Goal: Task Accomplishment & Management: Complete application form

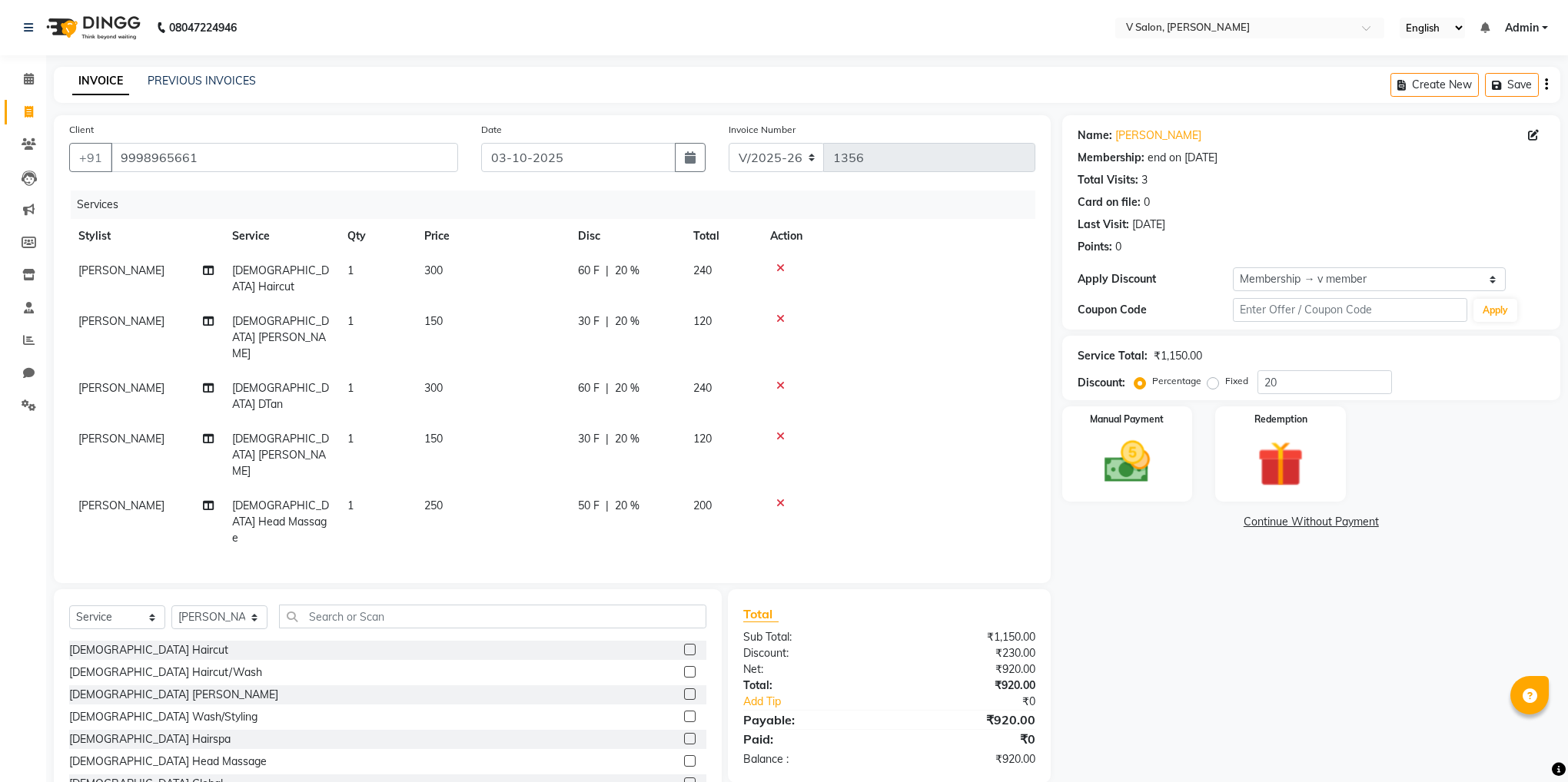
select select "8434"
select select "service"
select select "81550"
select select "1: Object"
click at [1133, 466] on img at bounding box center [1127, 463] width 78 height 55
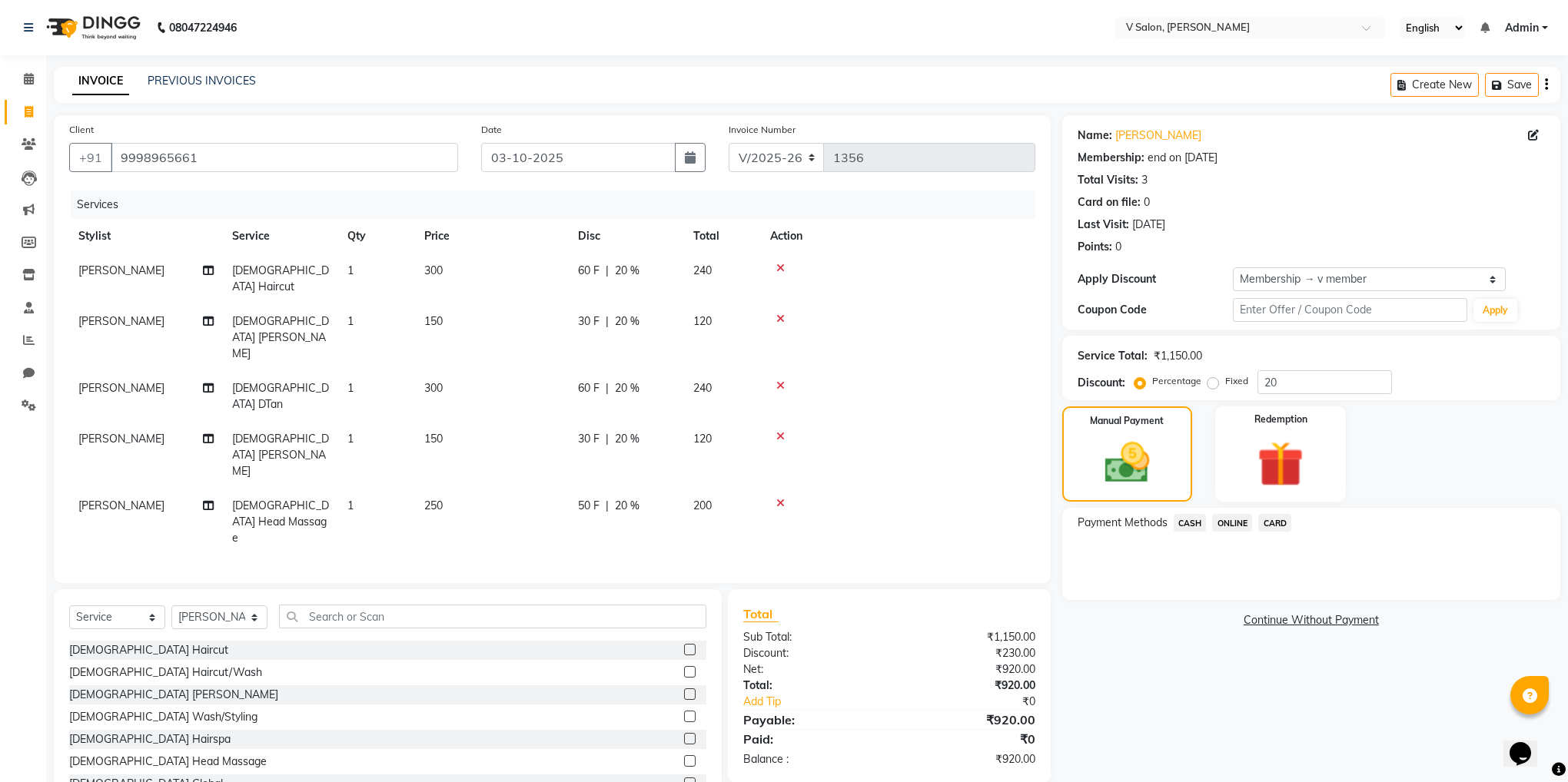
click at [782, 314] on icon at bounding box center [781, 318] width 8 height 11
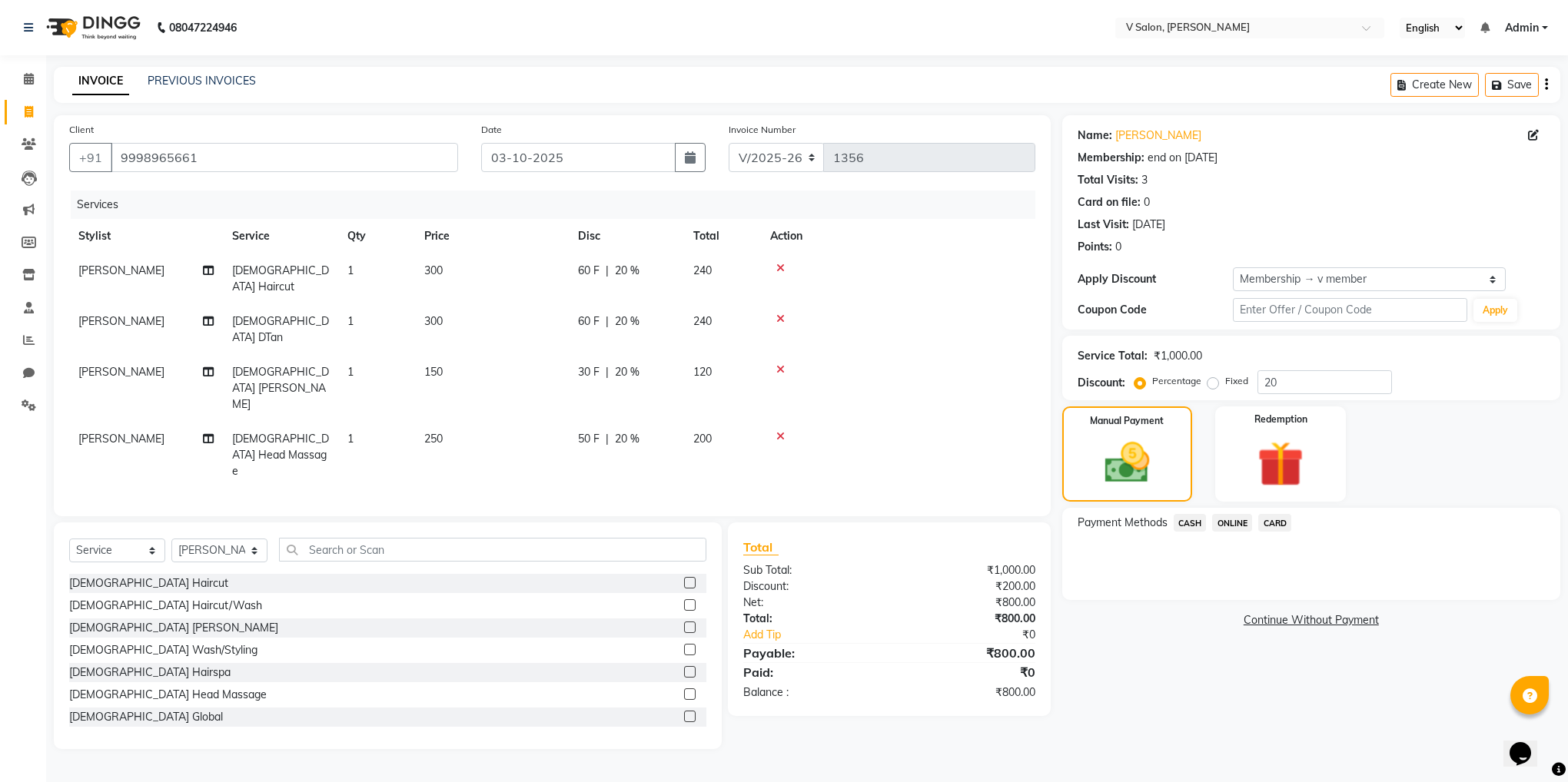
click at [780, 364] on icon at bounding box center [781, 369] width 8 height 11
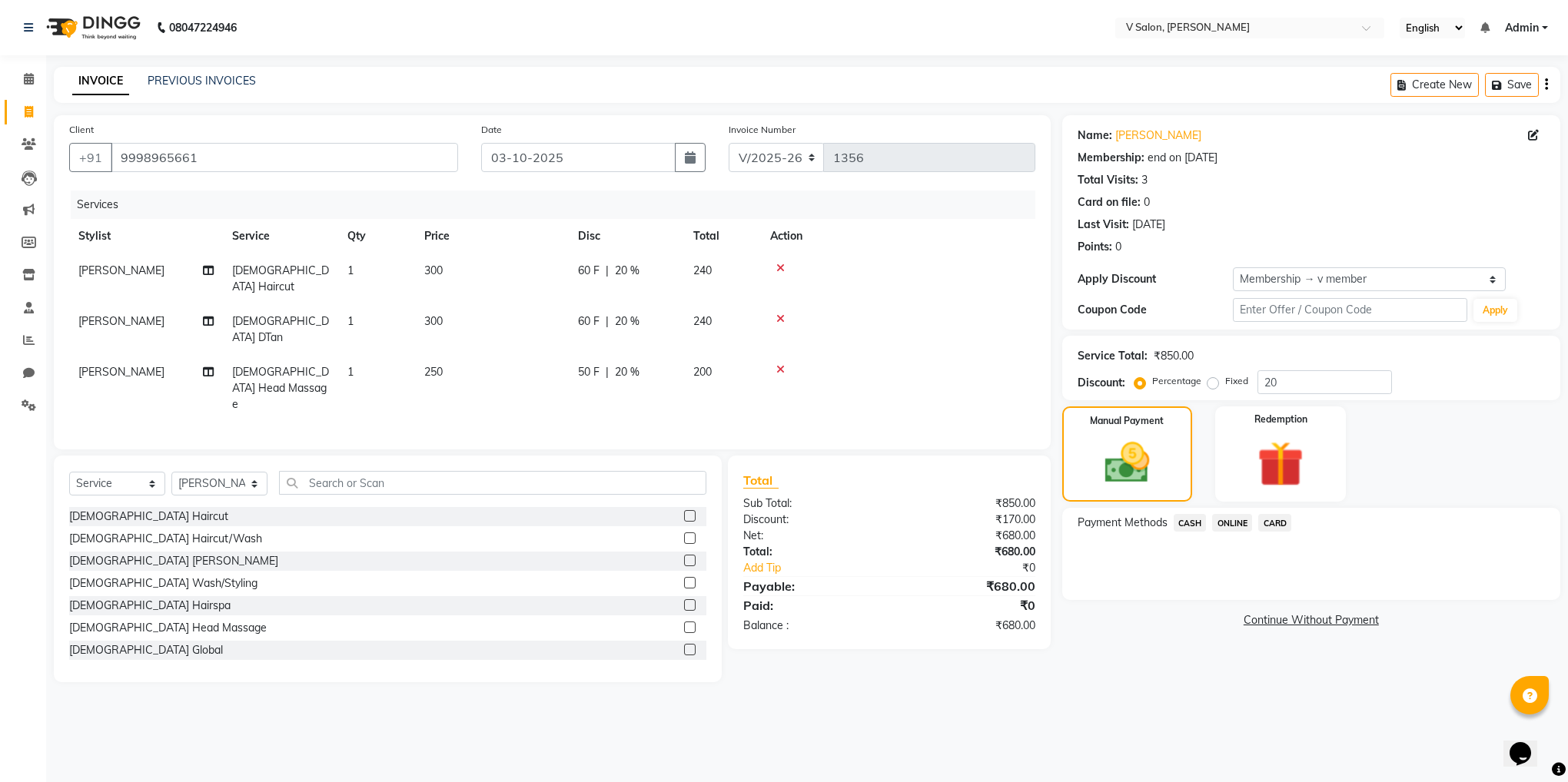
click at [684, 554] on label at bounding box center [690, 560] width 11 height 11
click at [684, 556] on input "checkbox" at bounding box center [689, 561] width 10 height 10
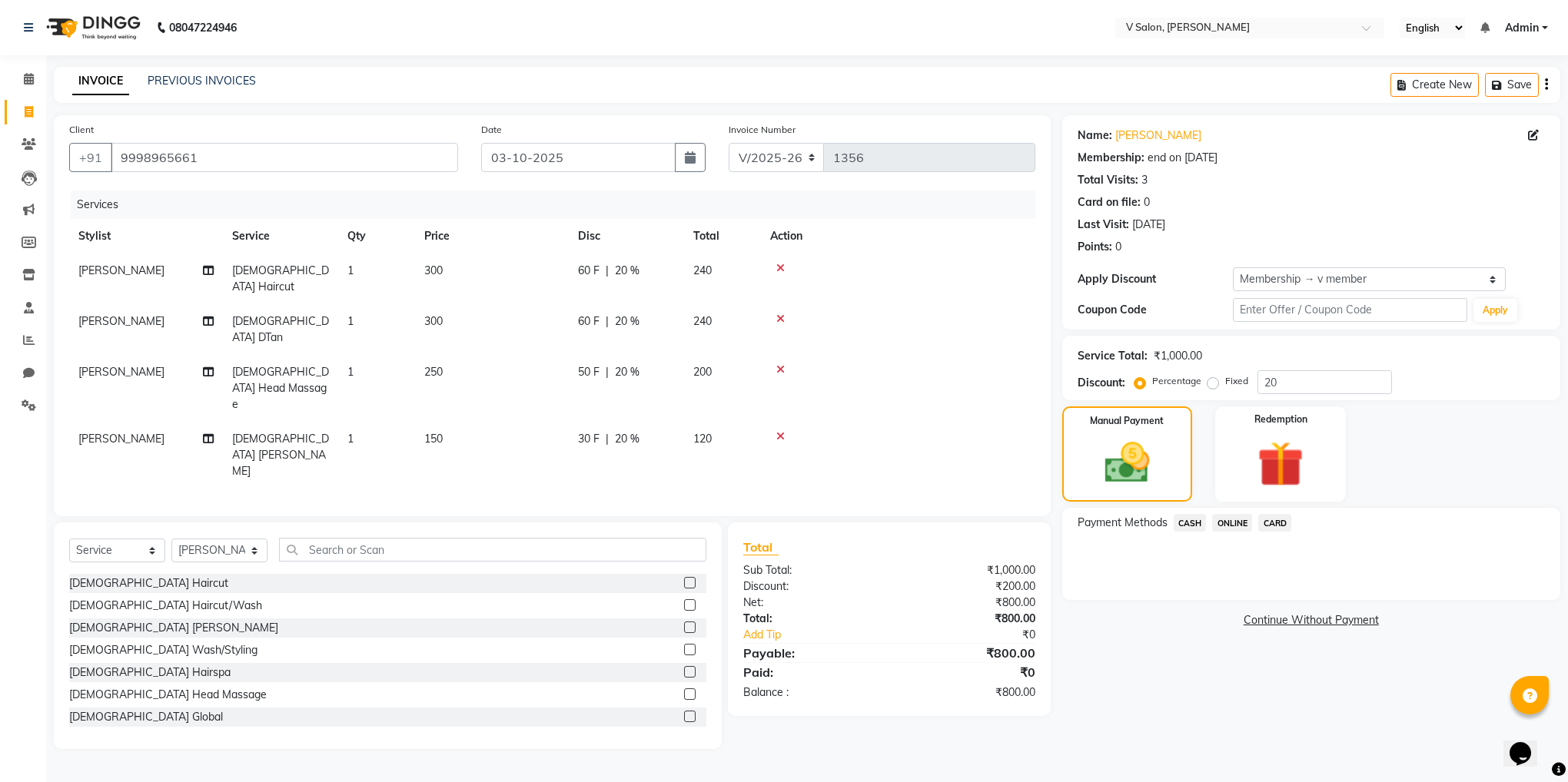
click at [684, 622] on label at bounding box center [690, 627] width 11 height 11
click at [684, 623] on input "checkbox" at bounding box center [689, 628] width 10 height 10
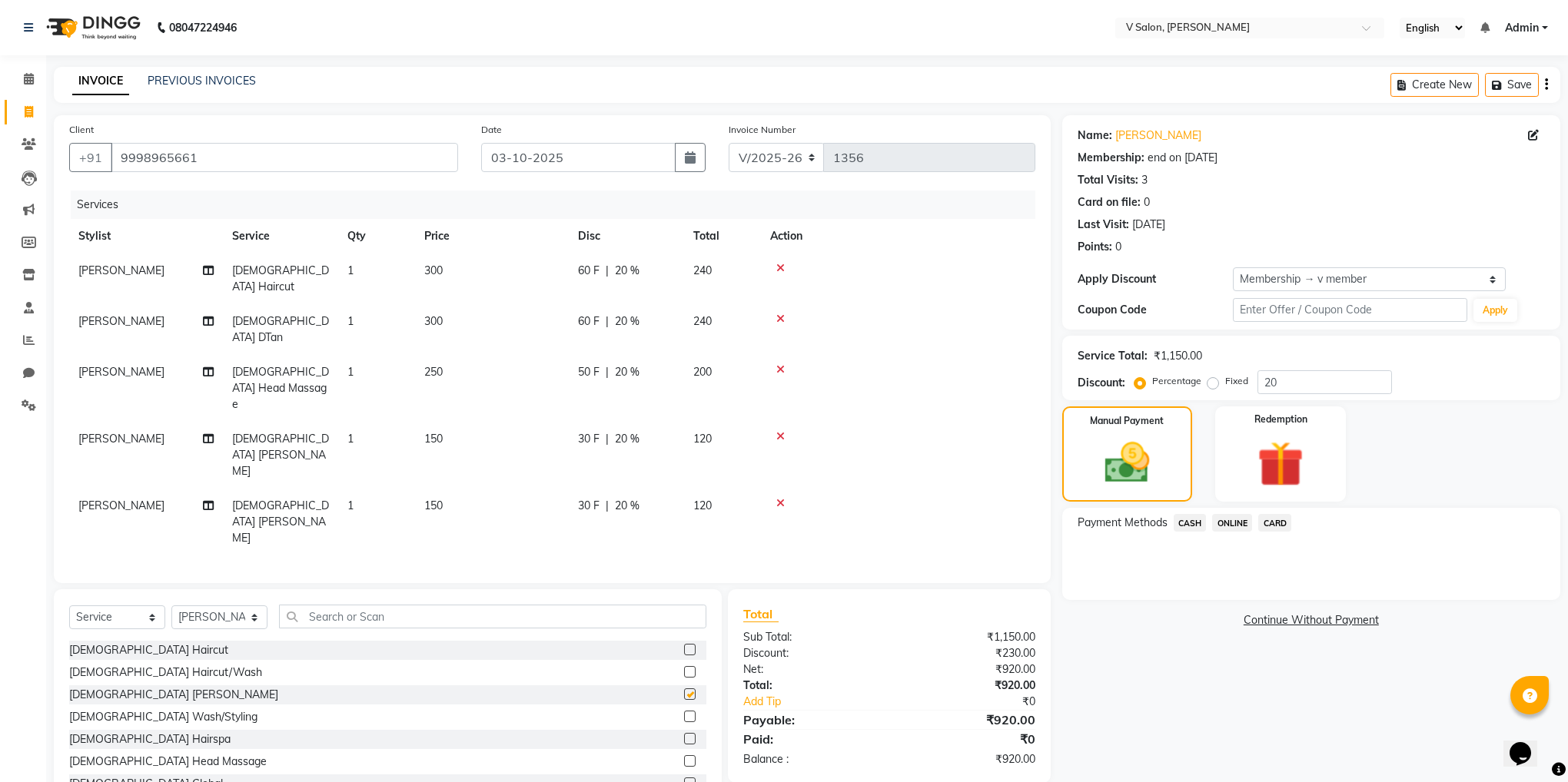
checkbox input "false"
click at [782, 431] on icon at bounding box center [781, 436] width 8 height 11
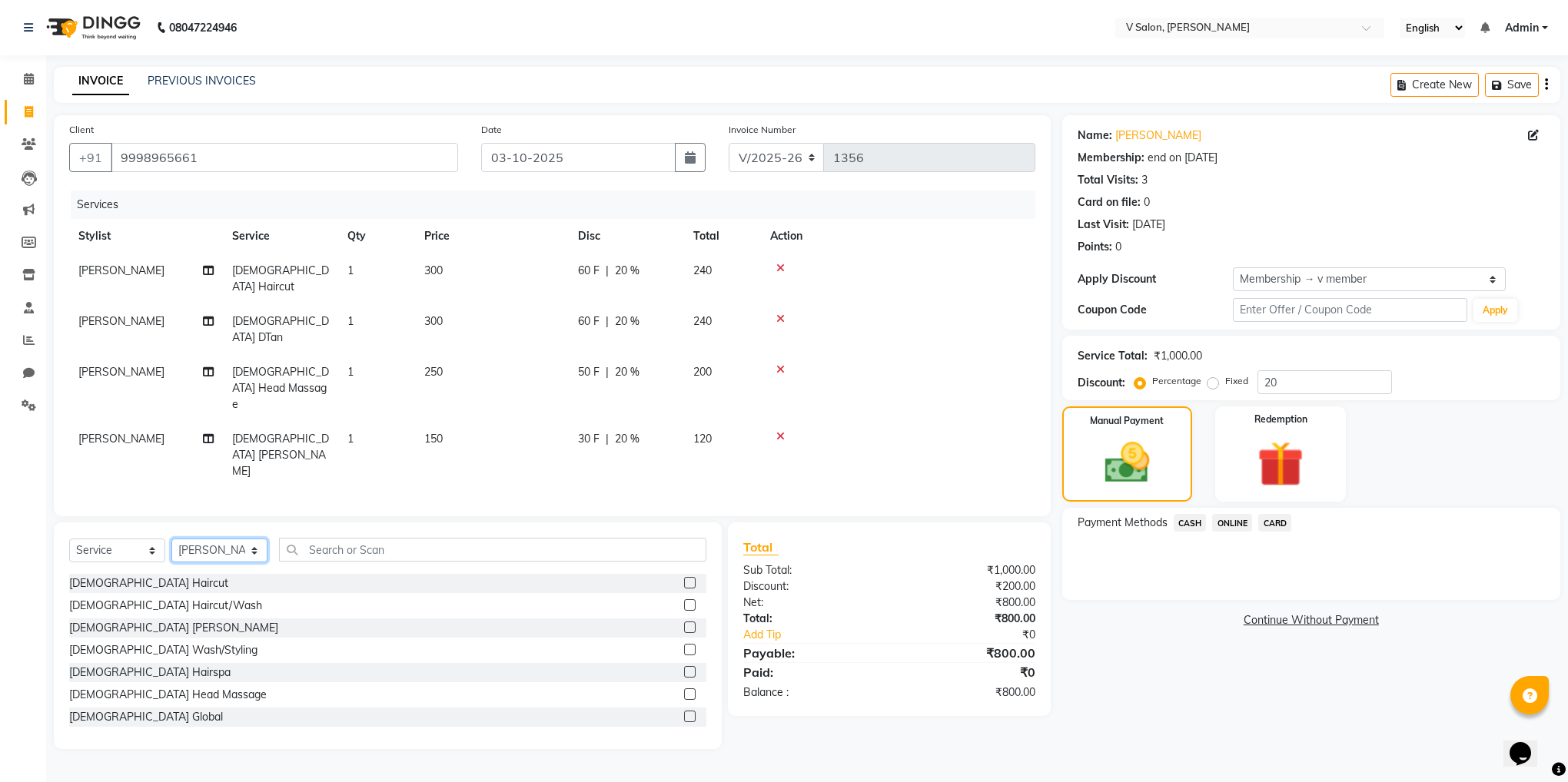
click at [226, 539] on select "Select Stylist darshil parekh vishal nai" at bounding box center [219, 550] width 96 height 24
select select "82636"
click at [171, 539] on select "Select Stylist darshil parekh vishal nai" at bounding box center [219, 550] width 96 height 24
click at [684, 622] on label at bounding box center [690, 627] width 11 height 11
click at [684, 623] on input "checkbox" at bounding box center [689, 628] width 10 height 10
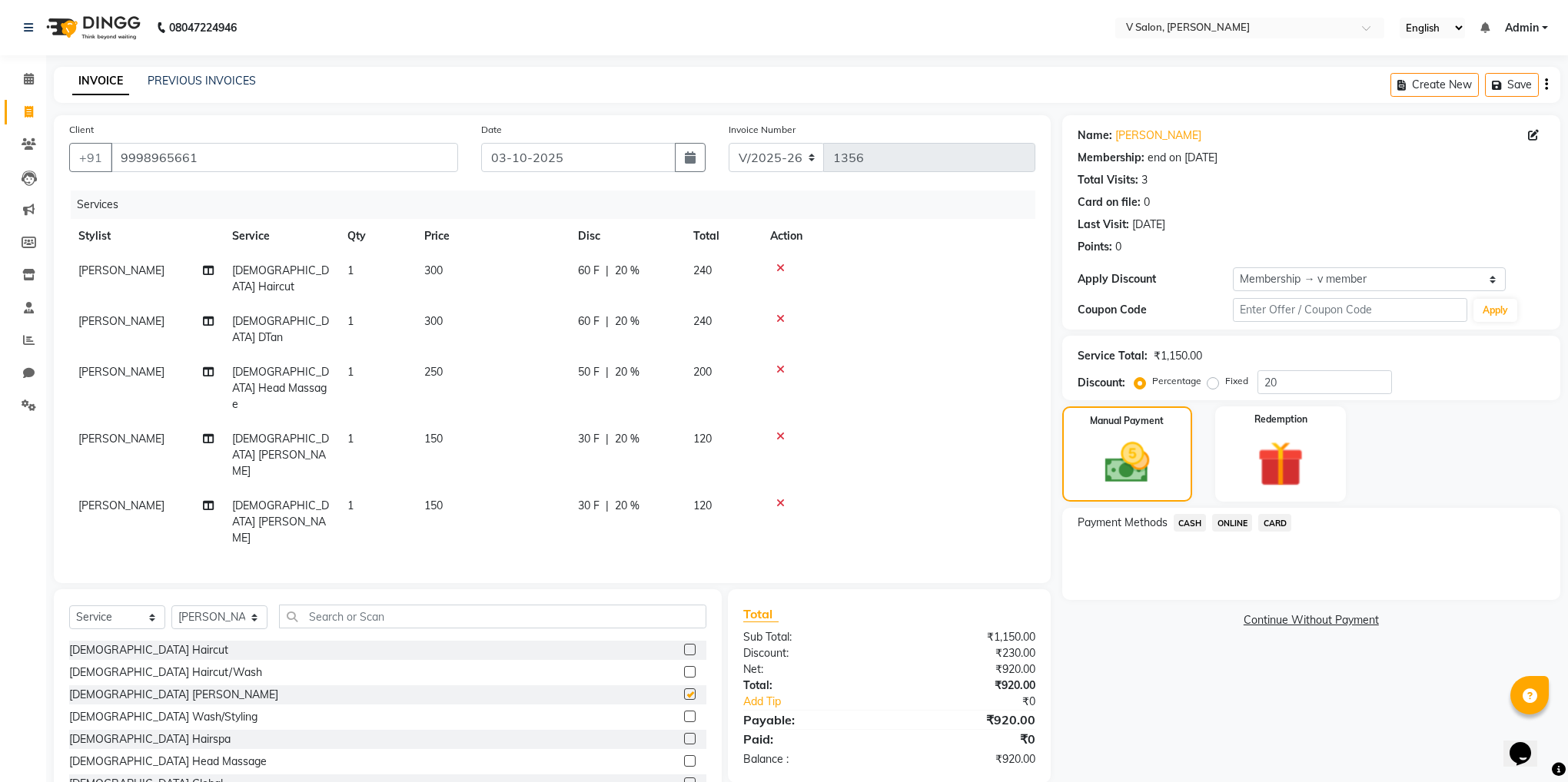
checkbox input "false"
click at [1238, 525] on span "ONLINE" at bounding box center [1232, 523] width 40 height 18
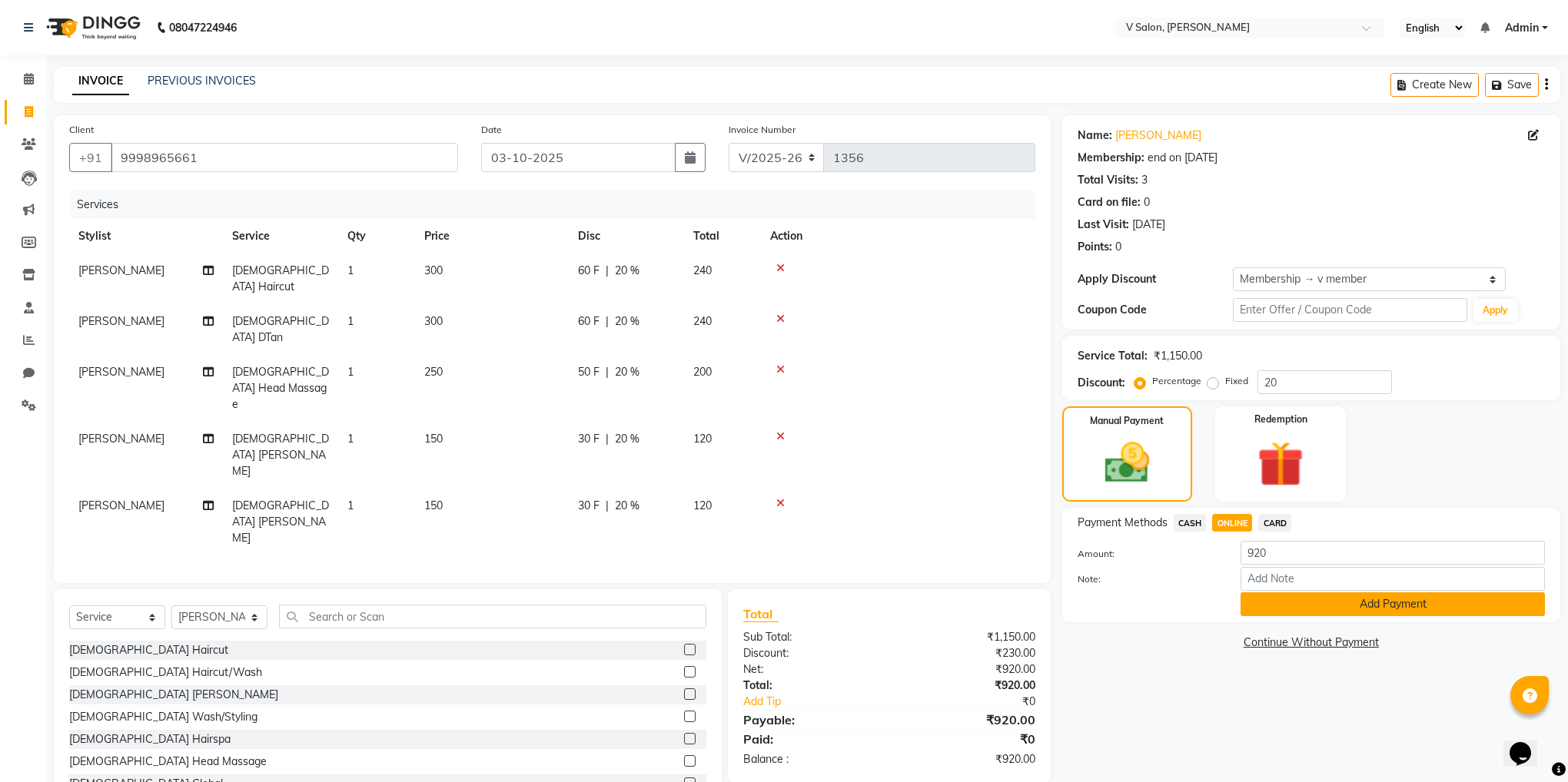
click at [1295, 596] on button "Add Payment" at bounding box center [1392, 604] width 304 height 24
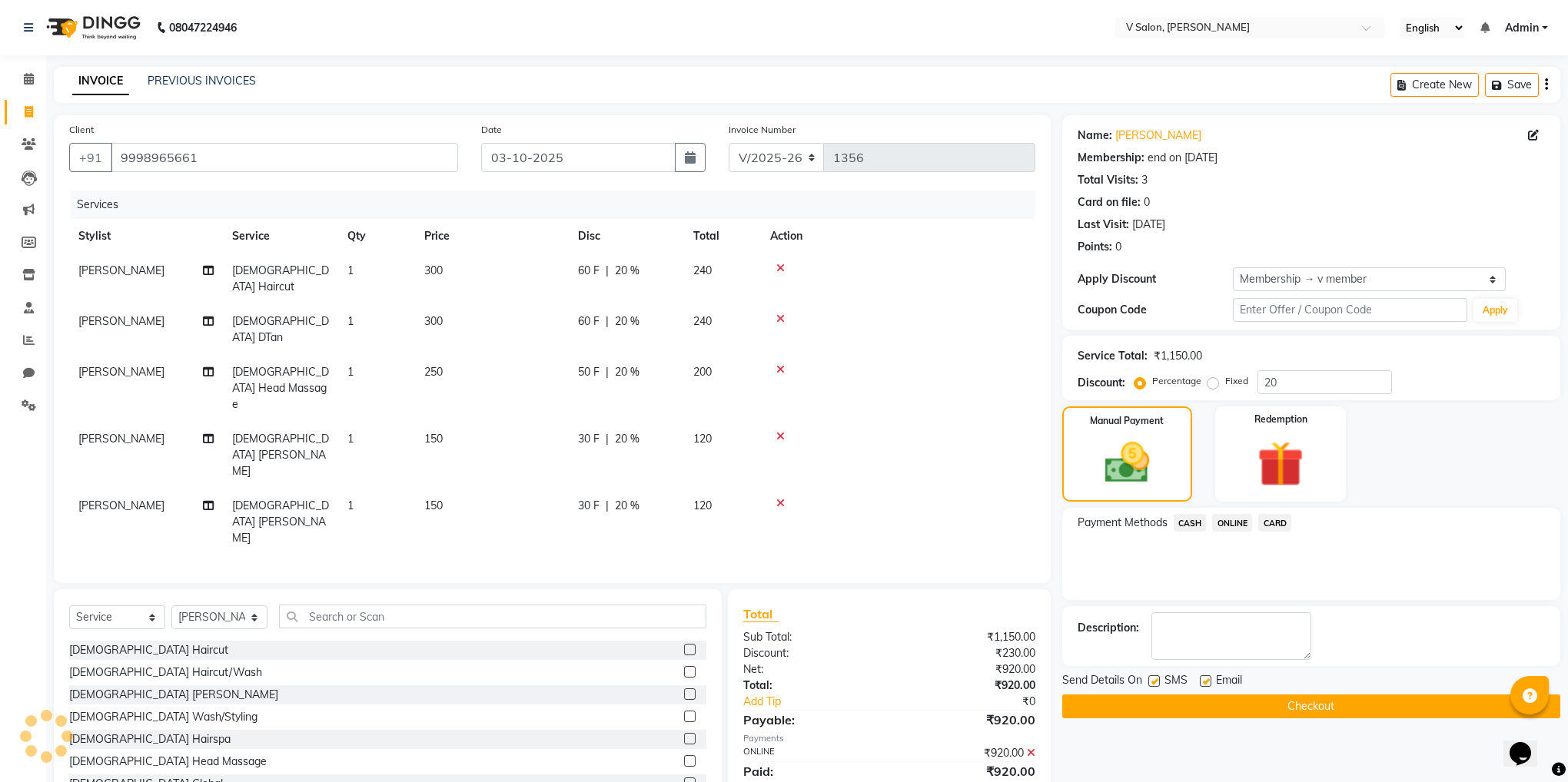
click at [1155, 682] on label at bounding box center [1154, 681] width 11 height 11
click at [1155, 682] on input "checkbox" at bounding box center [1153, 682] width 10 height 10
checkbox input "false"
click at [1202, 682] on label at bounding box center [1206, 681] width 11 height 11
click at [1202, 682] on input "checkbox" at bounding box center [1205, 682] width 10 height 10
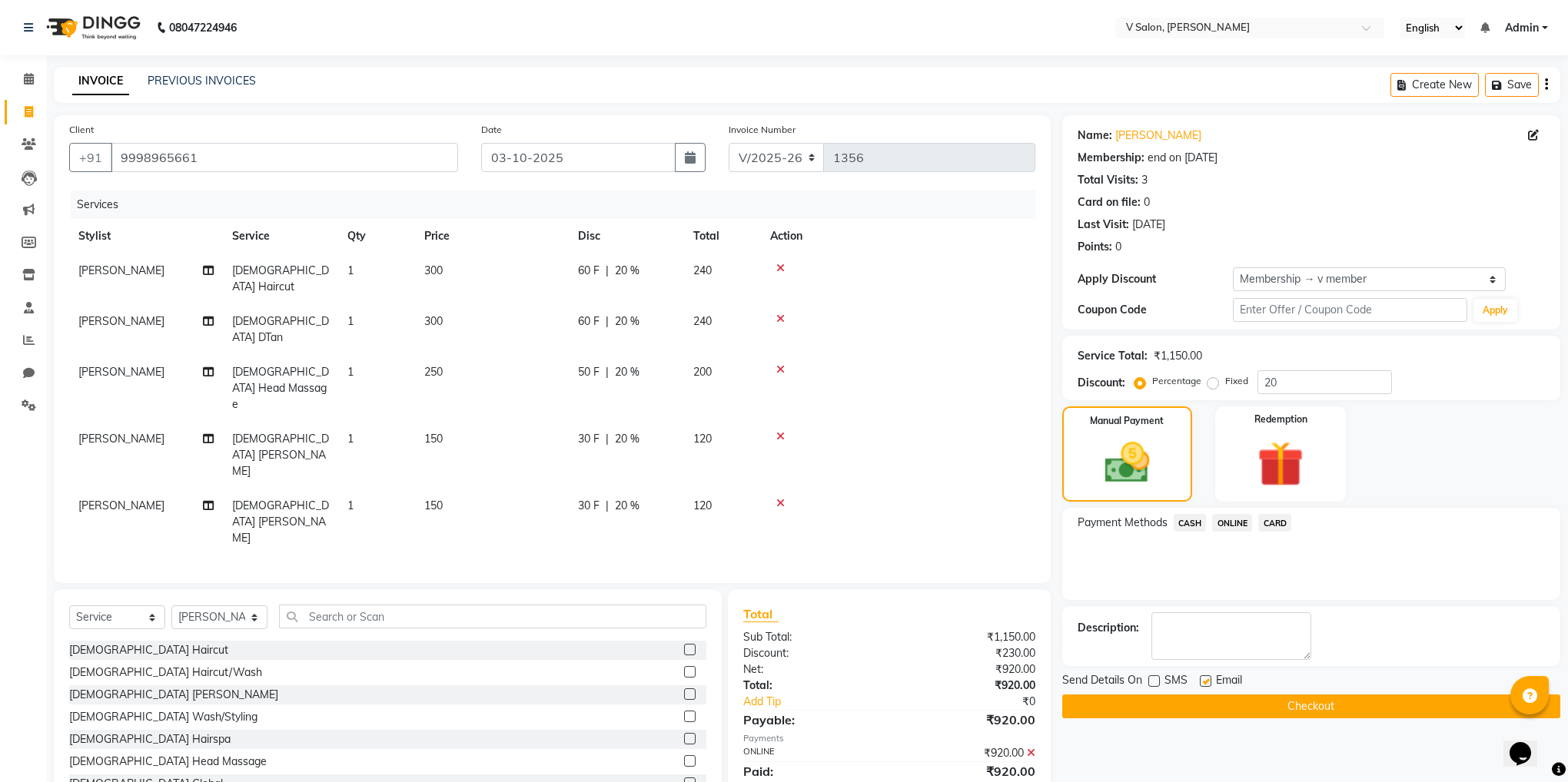
checkbox input "false"
click at [1232, 707] on button "Checkout" at bounding box center [1311, 706] width 498 height 24
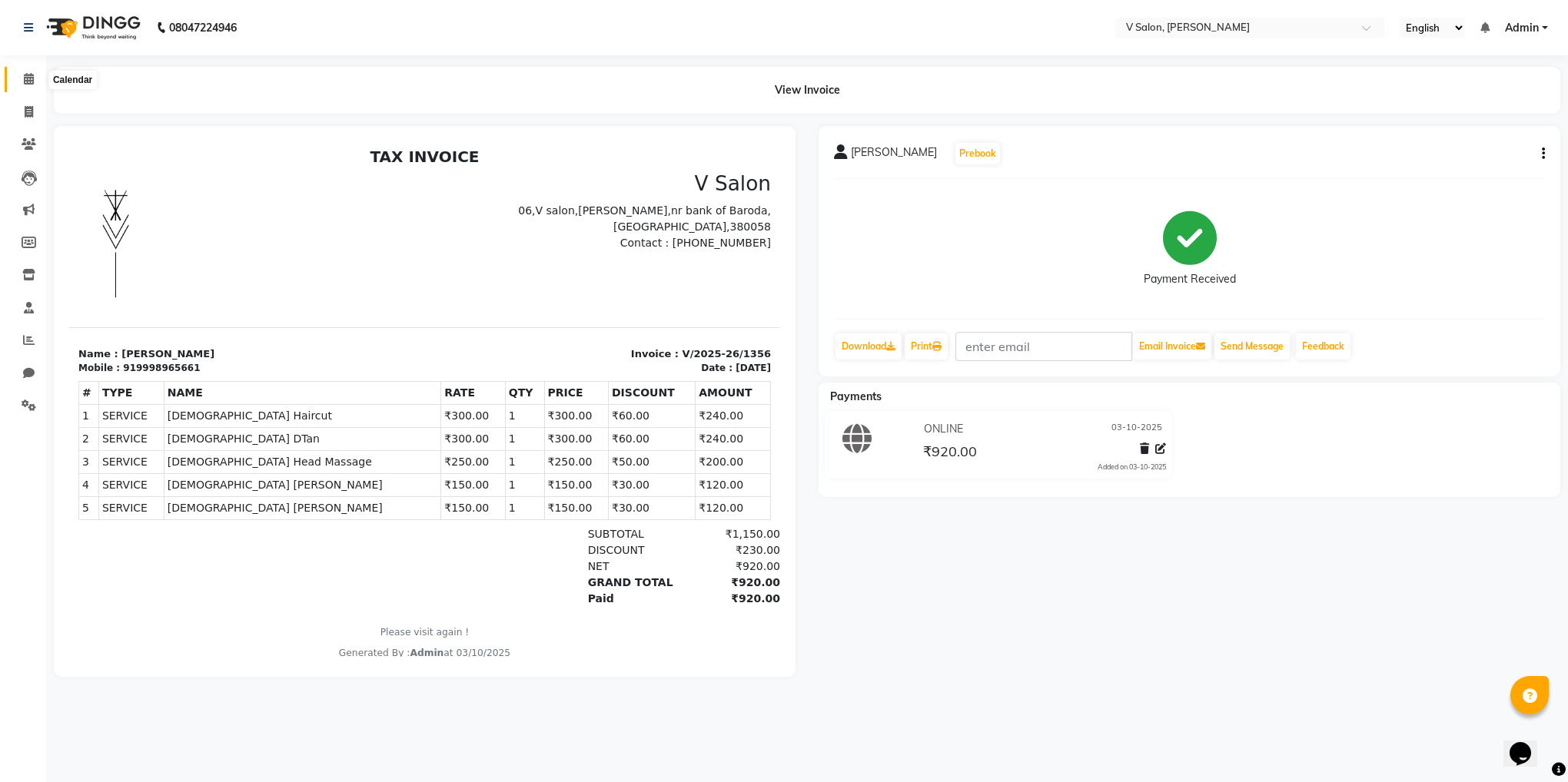
click at [35, 79] on span at bounding box center [28, 79] width 27 height 18
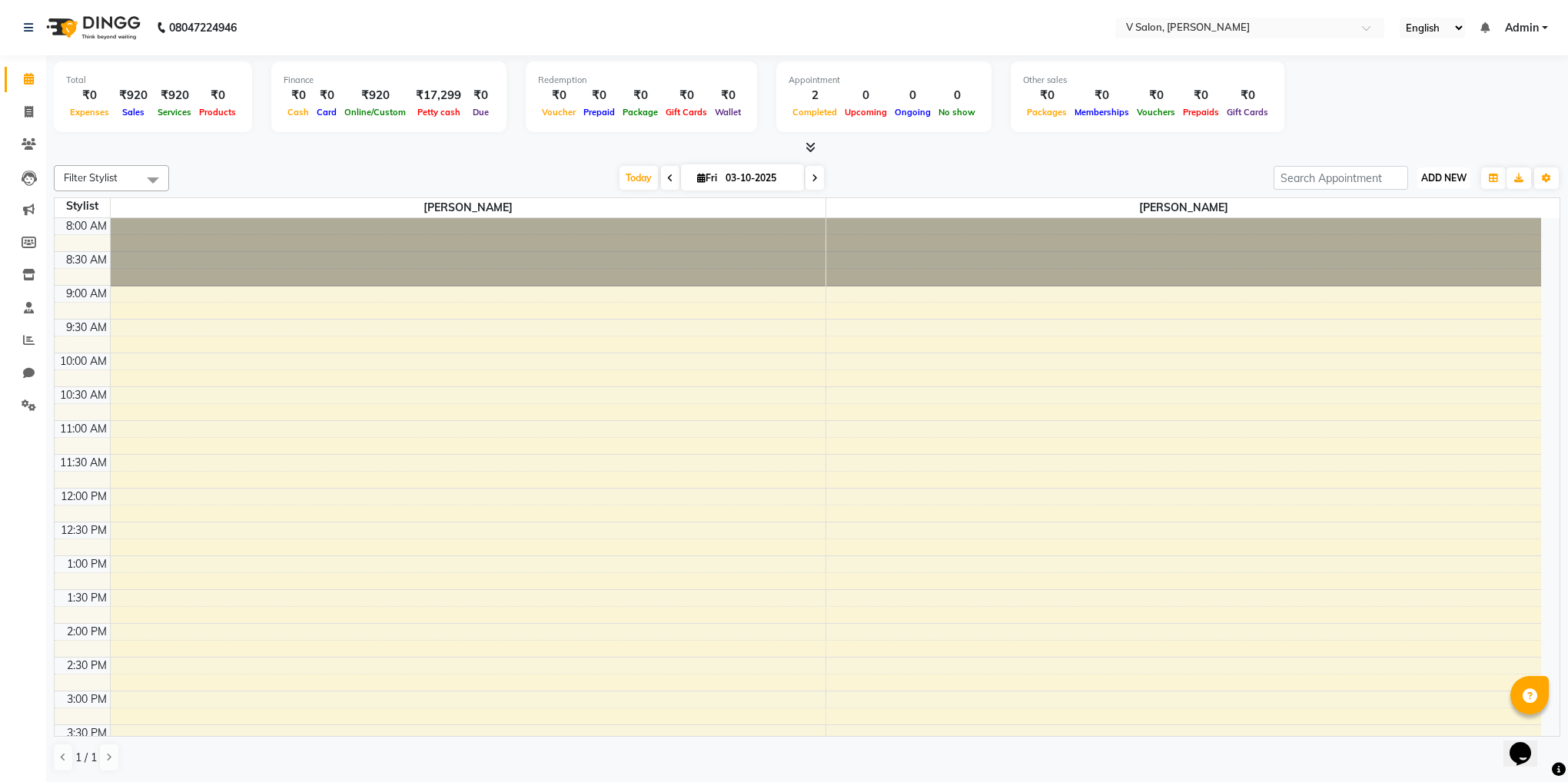
click at [1449, 176] on span "ADD NEW" at bounding box center [1444, 177] width 45 height 11
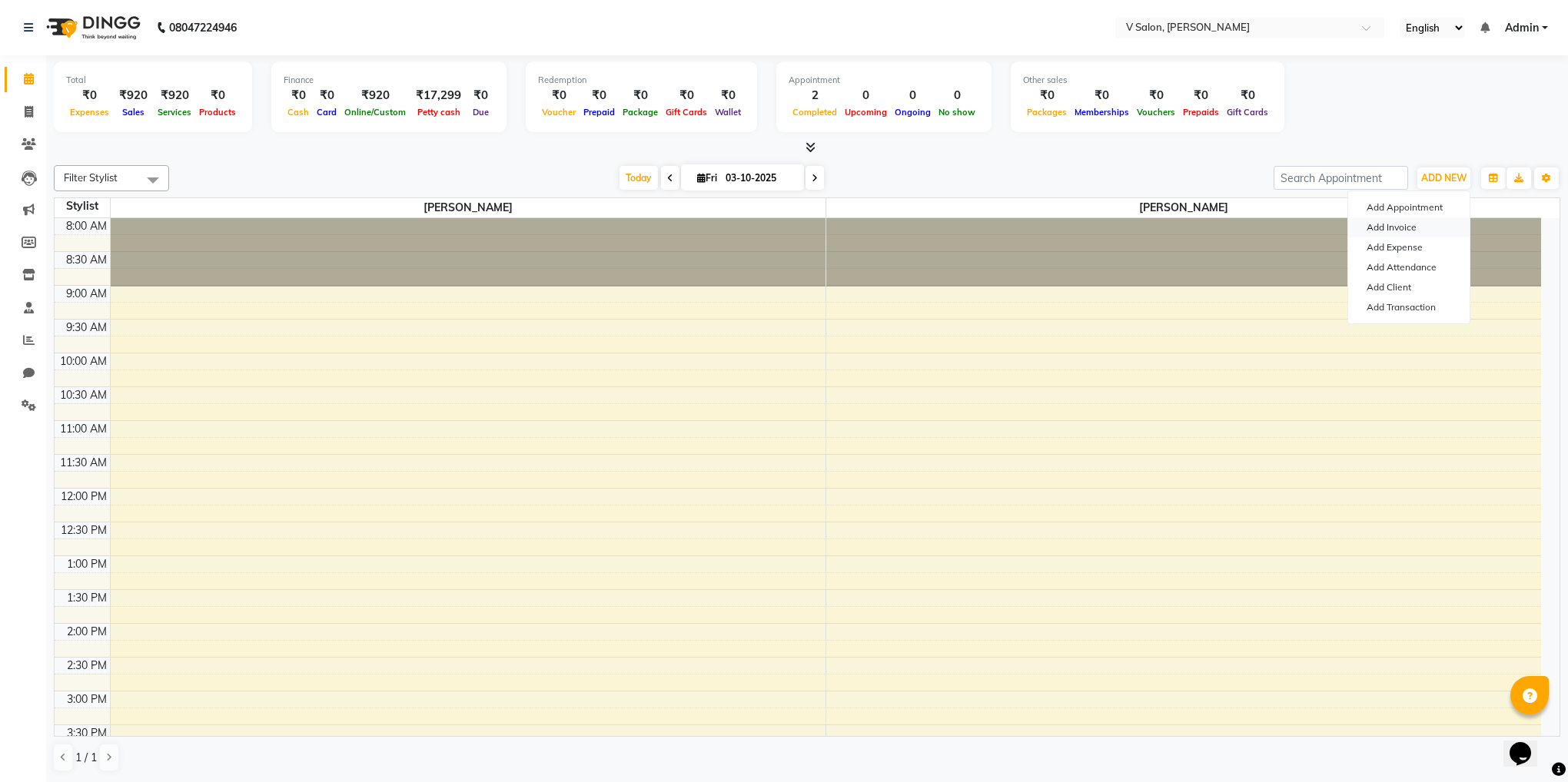
click at [1390, 221] on link "Add Invoice" at bounding box center [1409, 227] width 122 height 20
select select "service"
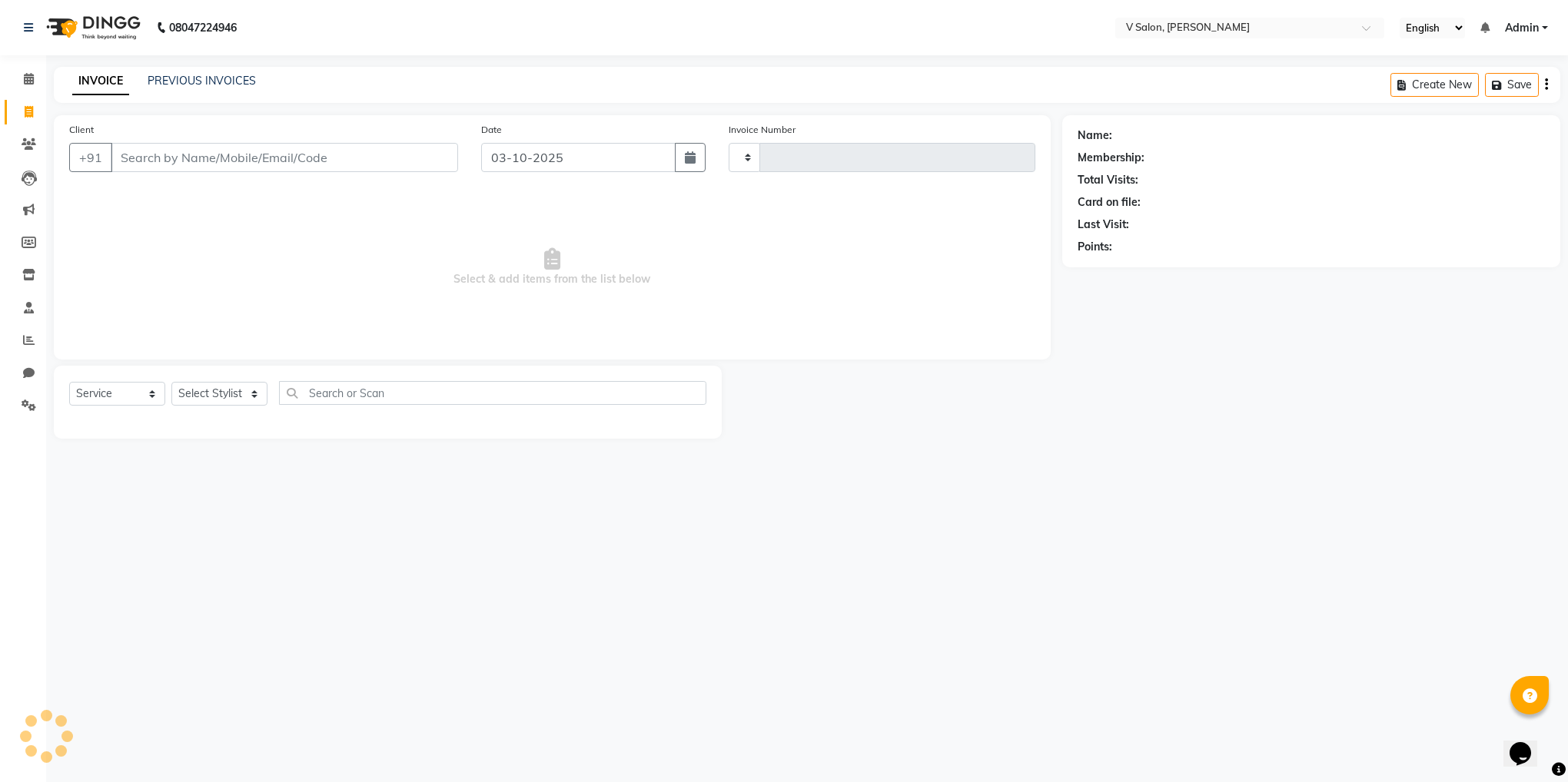
type input "1357"
select select "8434"
click at [314, 161] on input "Client" at bounding box center [285, 157] width 348 height 29
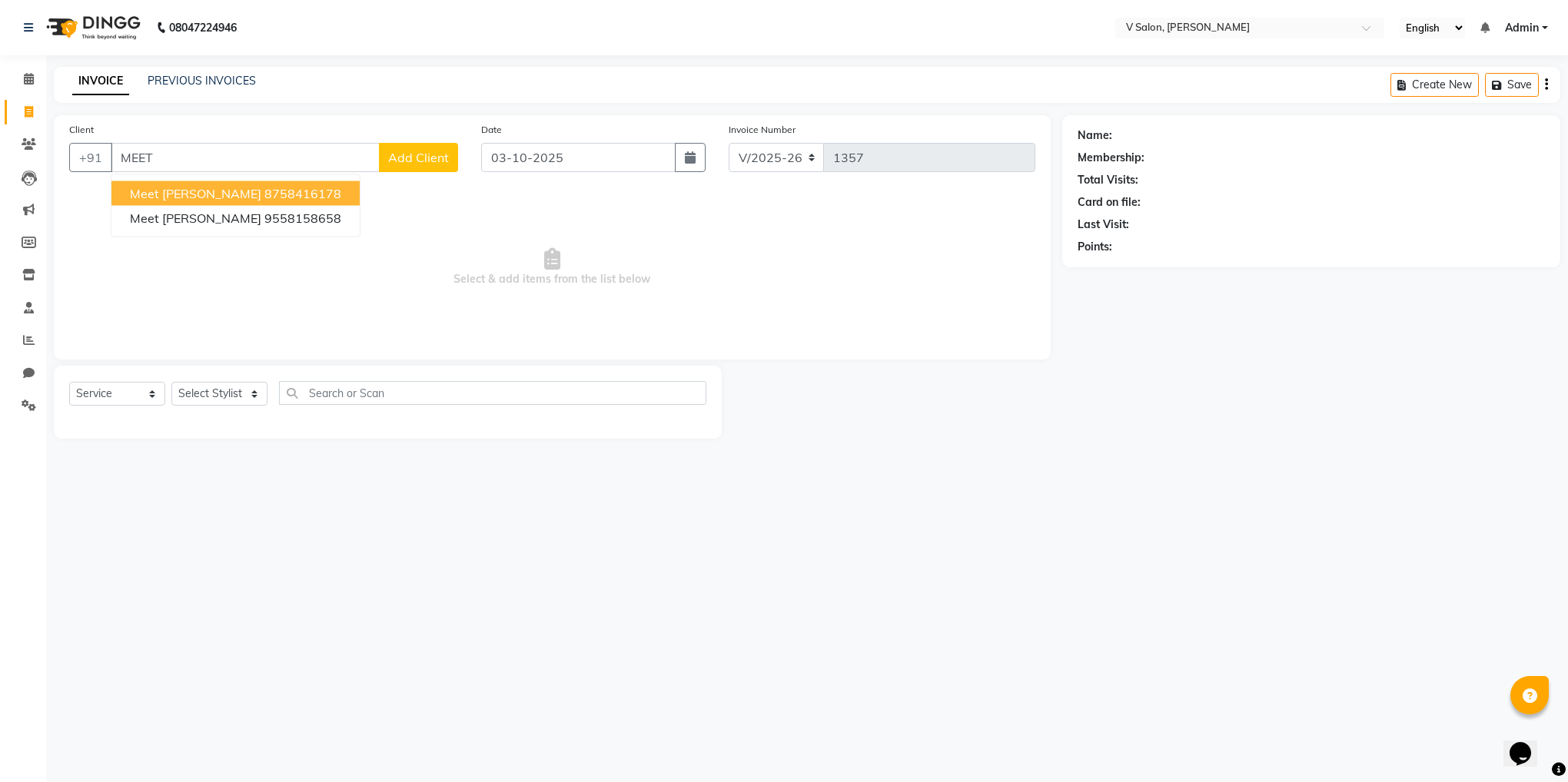
click at [264, 190] on ngb-highlight "8758416178" at bounding box center [302, 193] width 77 height 15
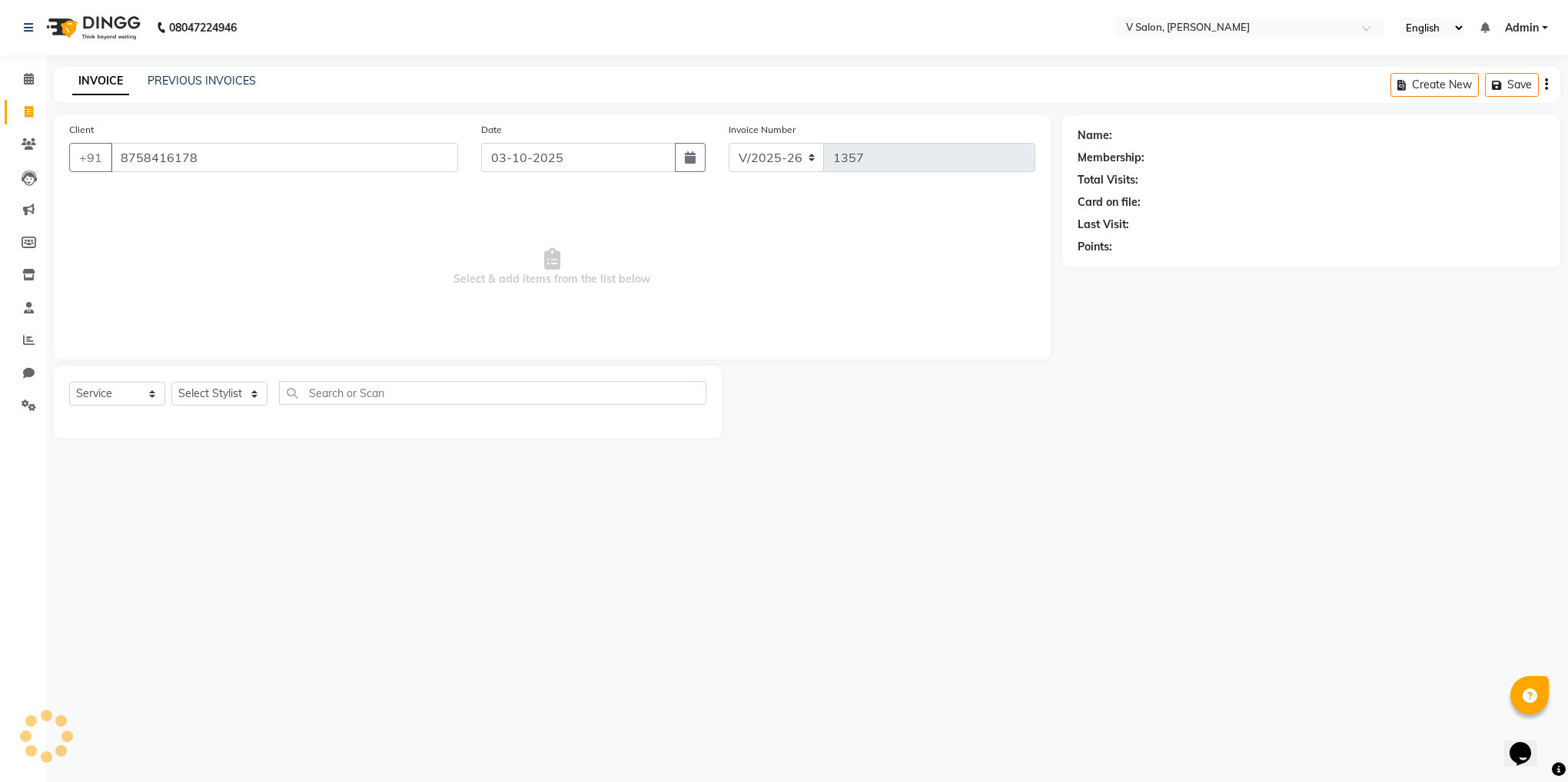
type input "8758416178"
click at [229, 390] on select "Select Stylist darshil parekh vishal nai" at bounding box center [219, 393] width 96 height 24
select select "81550"
click at [171, 382] on select "Select Stylist darshil parekh vishal nai" at bounding box center [219, 393] width 96 height 24
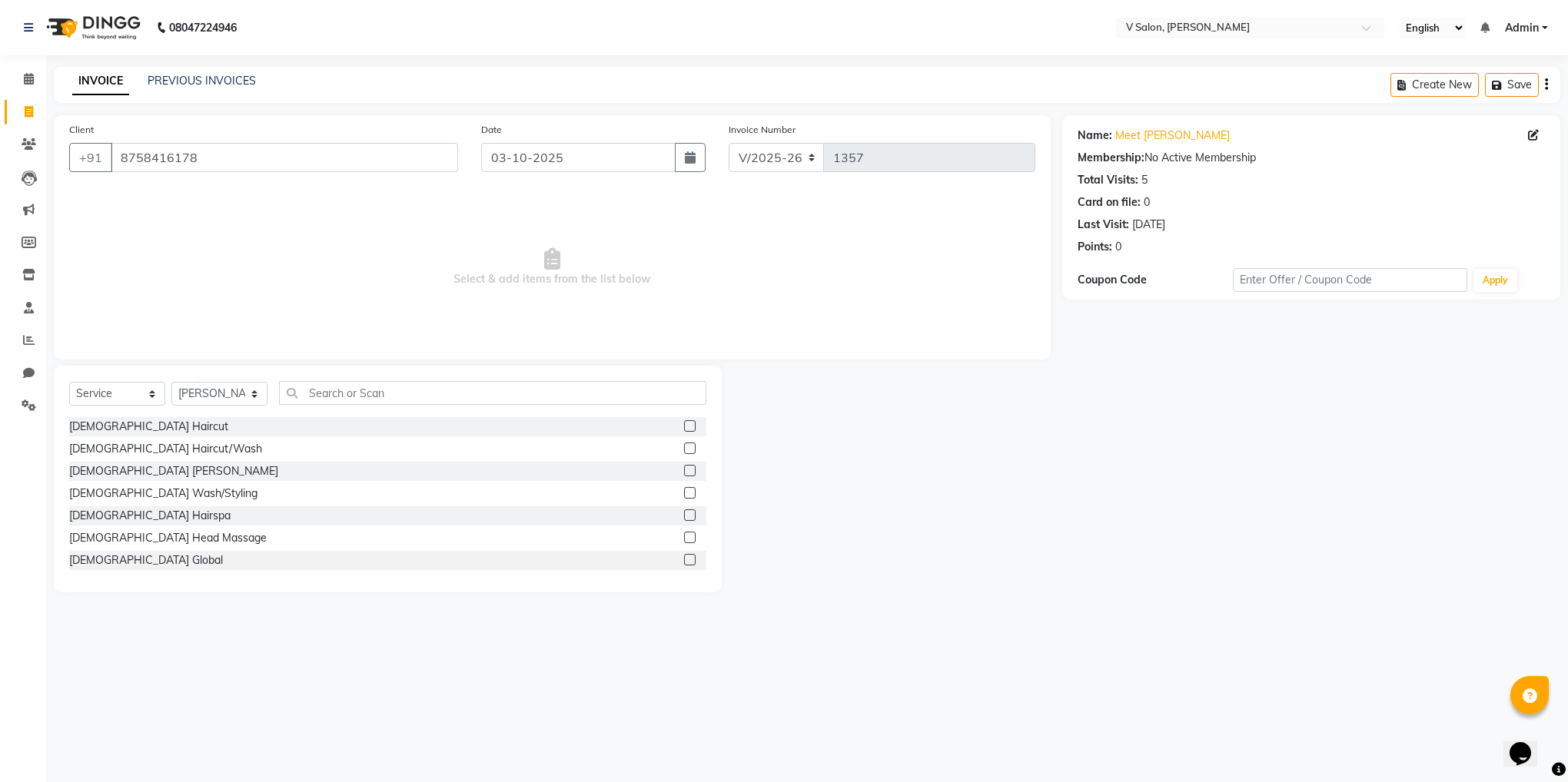
click at [684, 427] on label at bounding box center [690, 426] width 11 height 11
click at [684, 427] on input "checkbox" at bounding box center [689, 426] width 10 height 10
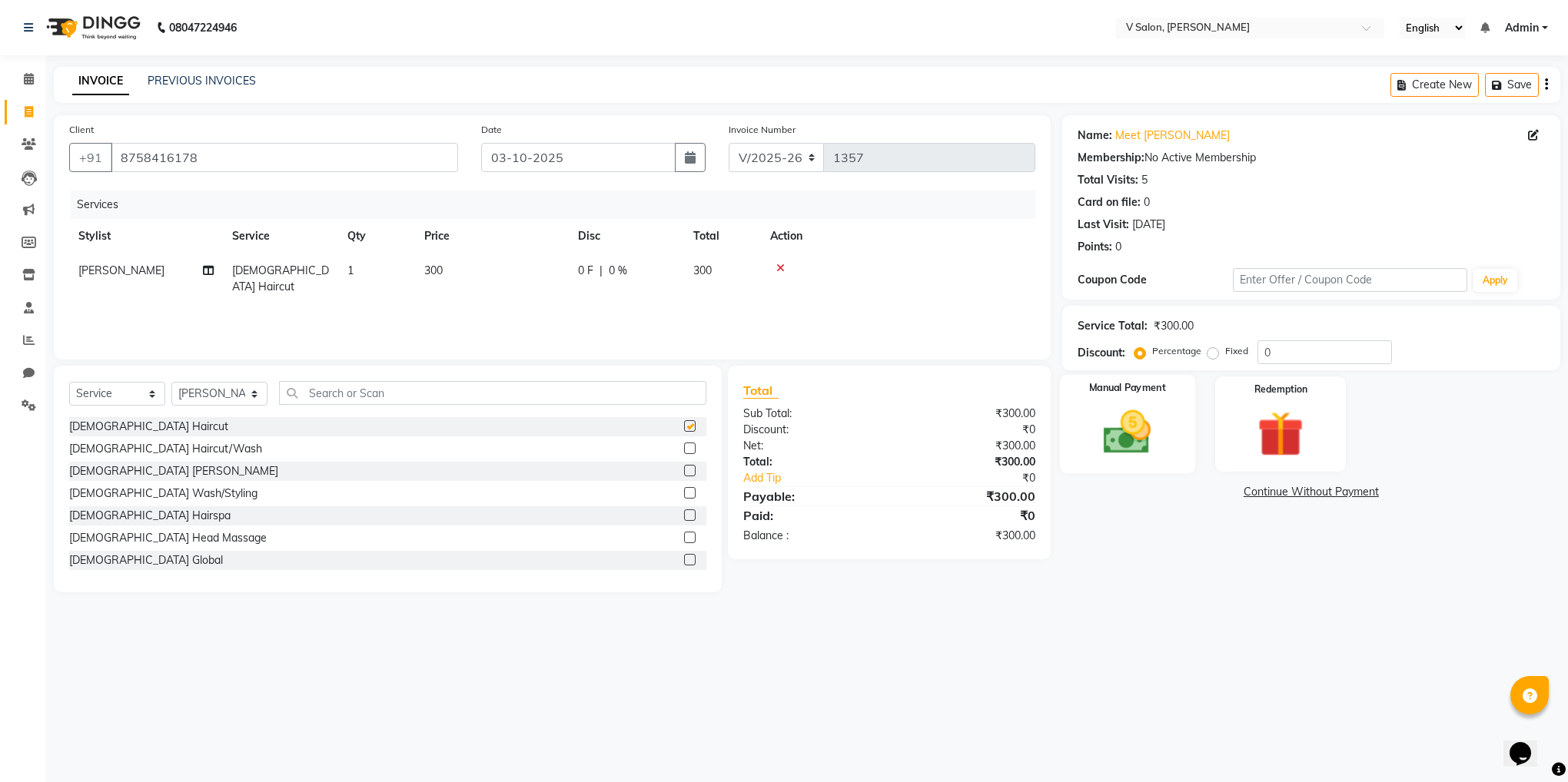
checkbox input "false"
click at [1116, 400] on div "Manual Payment" at bounding box center [1126, 425] width 135 height 99
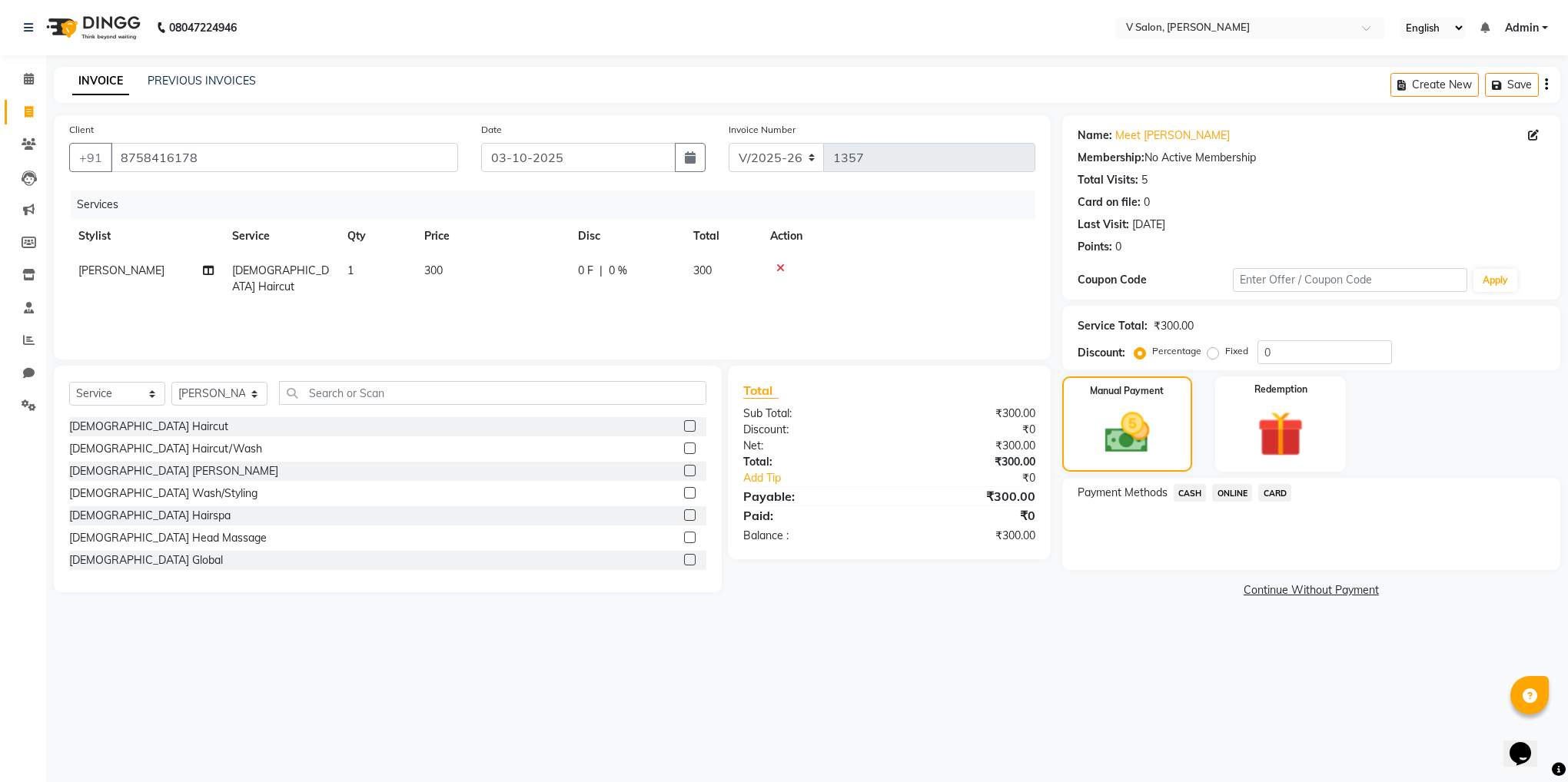
click at [1222, 487] on span "ONLINE" at bounding box center [1232, 493] width 40 height 18
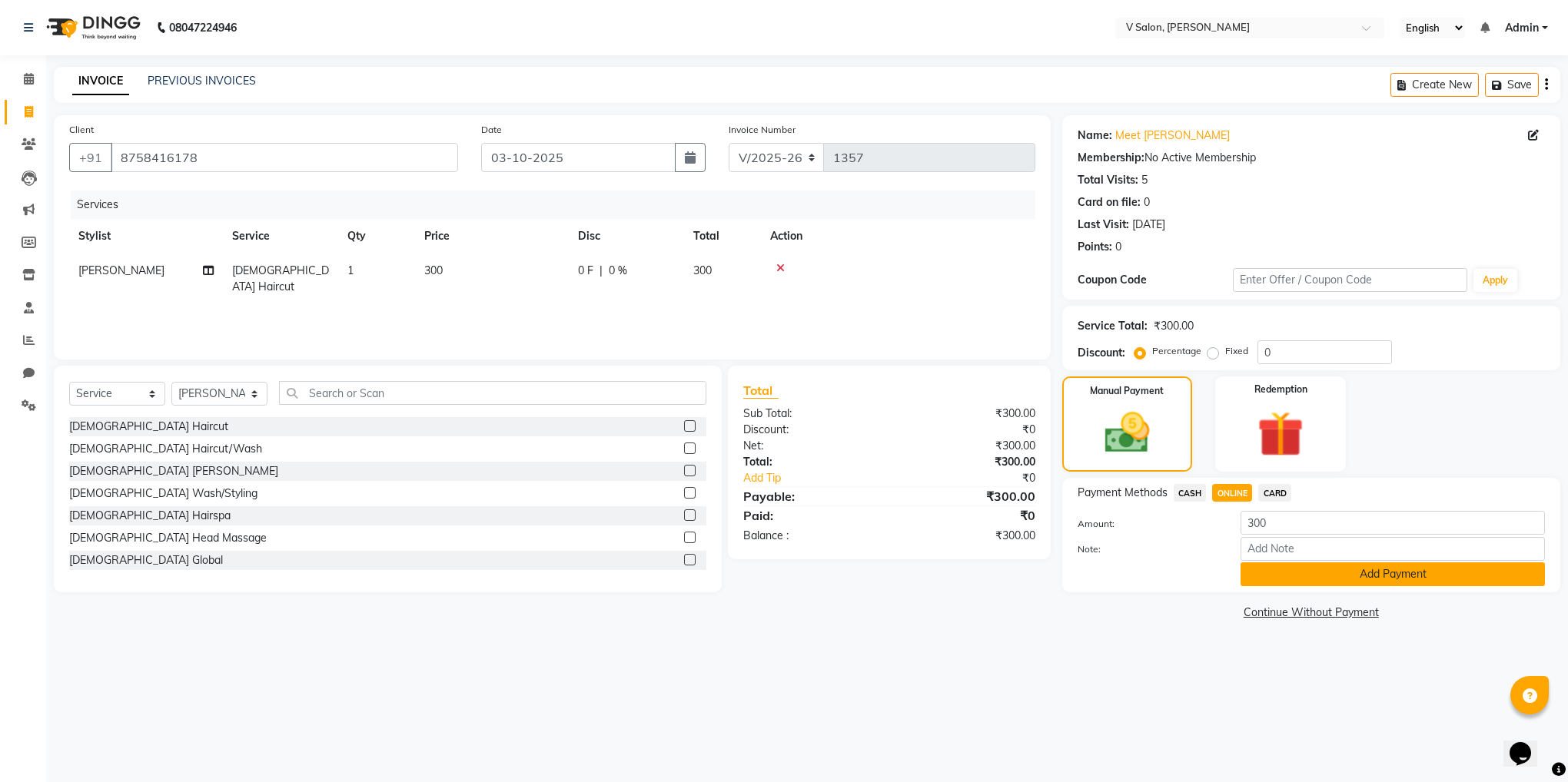
click at [1280, 583] on button "Add Payment" at bounding box center [1392, 574] width 304 height 24
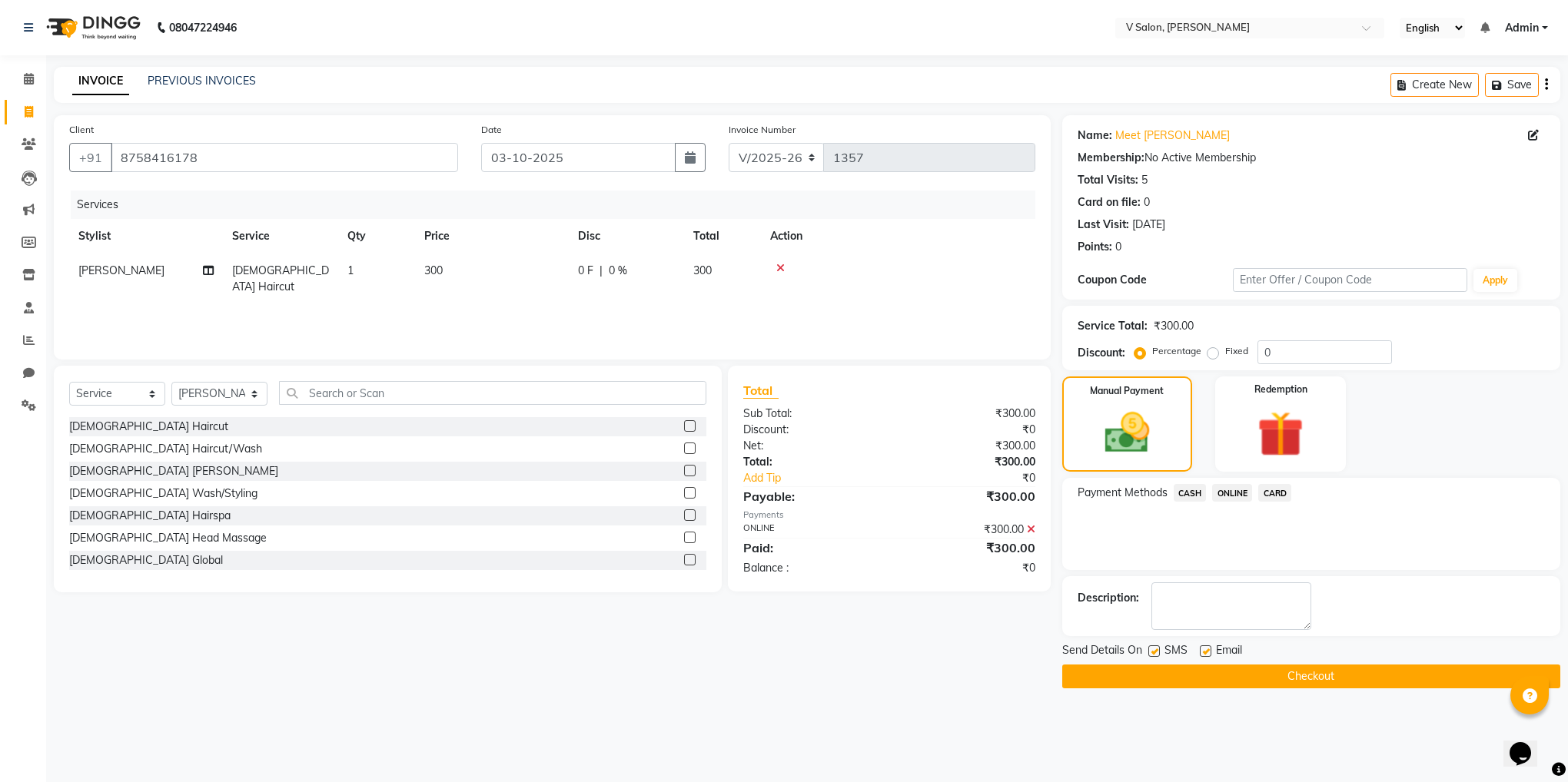
click at [1153, 653] on label at bounding box center [1154, 651] width 11 height 11
click at [1153, 653] on input "checkbox" at bounding box center [1153, 652] width 10 height 10
checkbox input "false"
drag, startPoint x: 1153, startPoint y: 653, endPoint x: 1206, endPoint y: 648, distance: 53.2
click at [1206, 648] on div "Send Details On SMS Email" at bounding box center [1311, 652] width 498 height 19
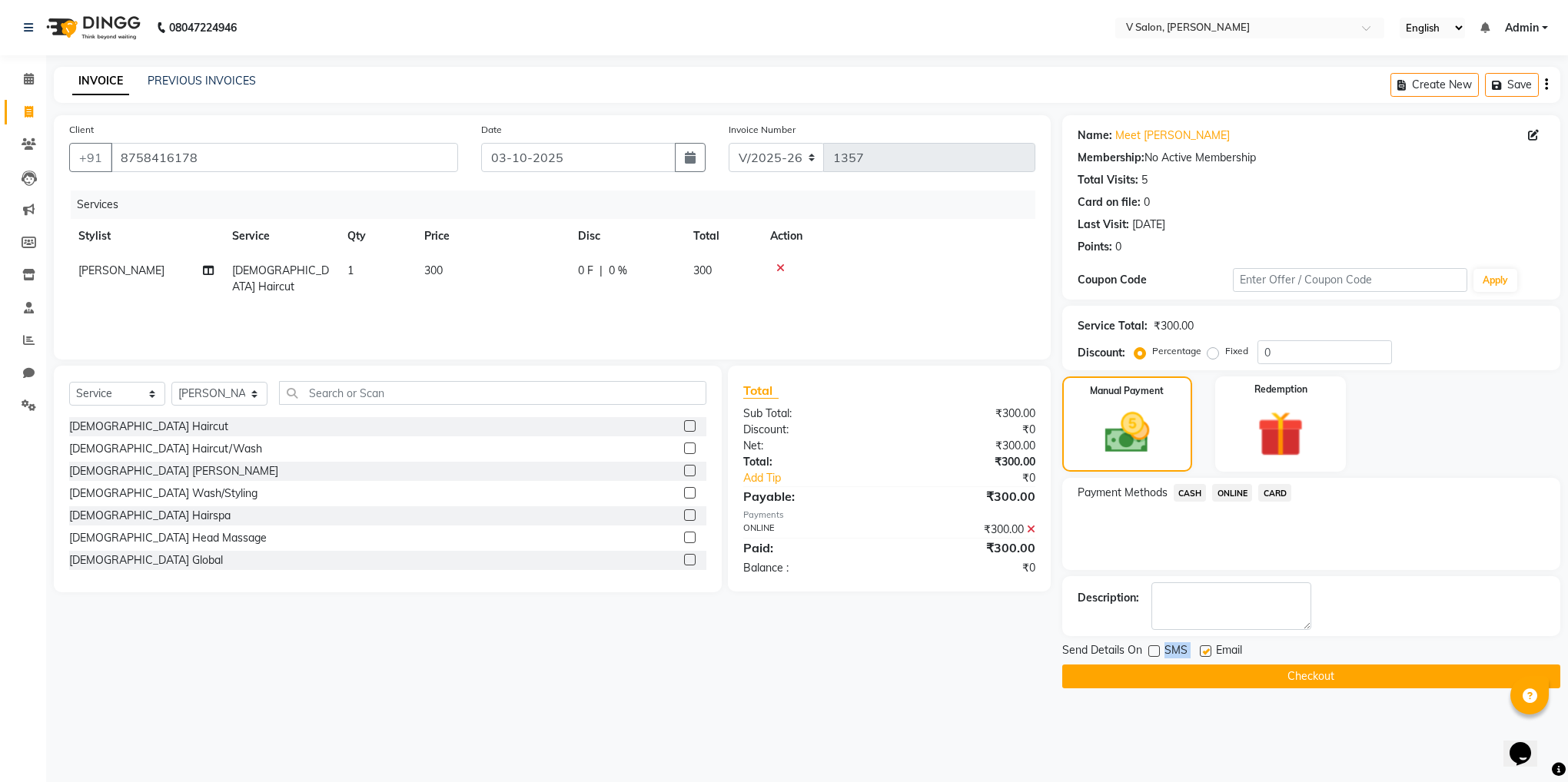
click at [1206, 648] on label at bounding box center [1206, 651] width 11 height 11
click at [1206, 648] on input "checkbox" at bounding box center [1205, 652] width 10 height 10
checkbox input "false"
click at [1227, 673] on button "Checkout" at bounding box center [1311, 676] width 498 height 24
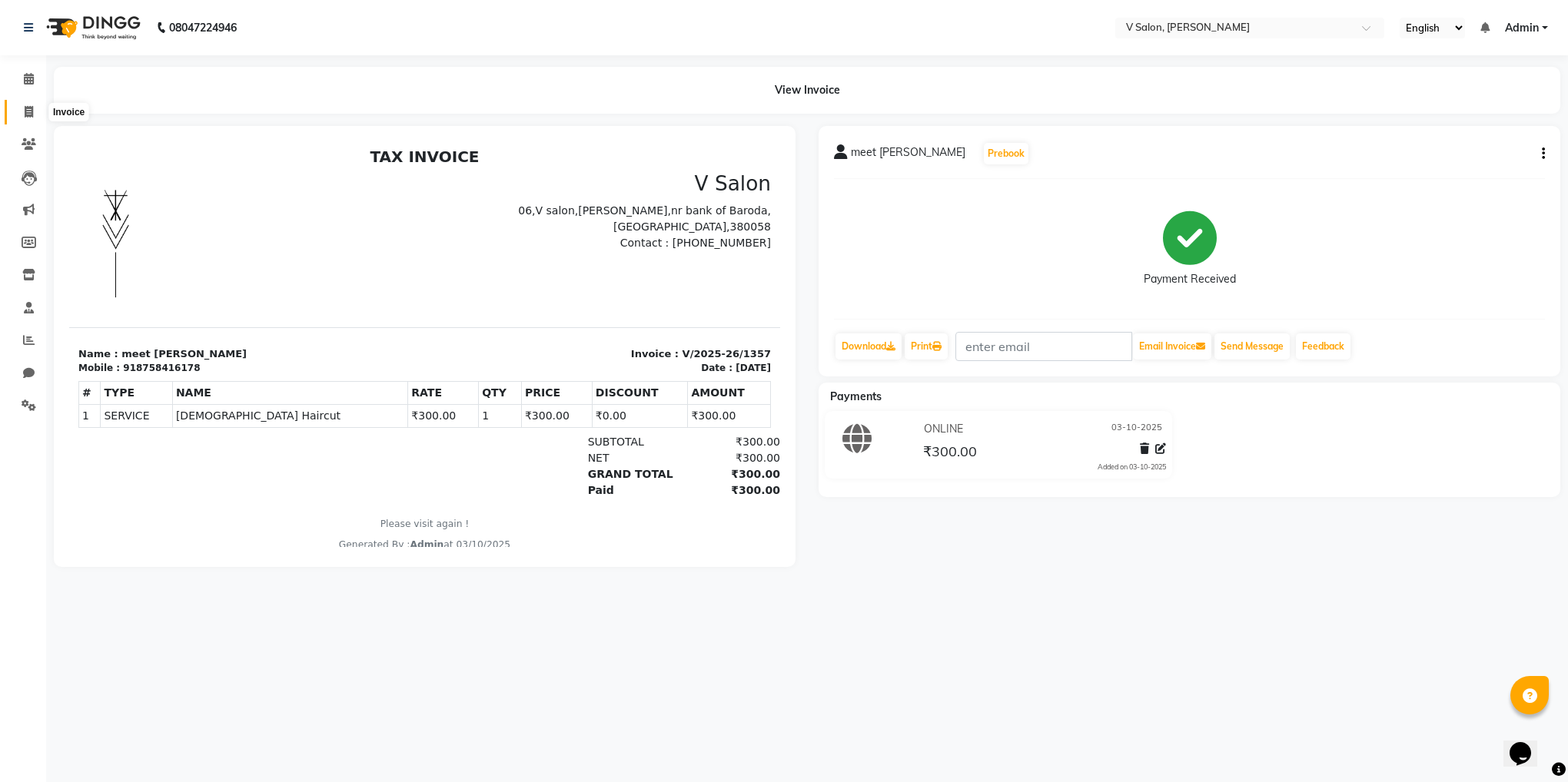
click at [36, 111] on span at bounding box center [28, 113] width 27 height 18
select select "8434"
select select "service"
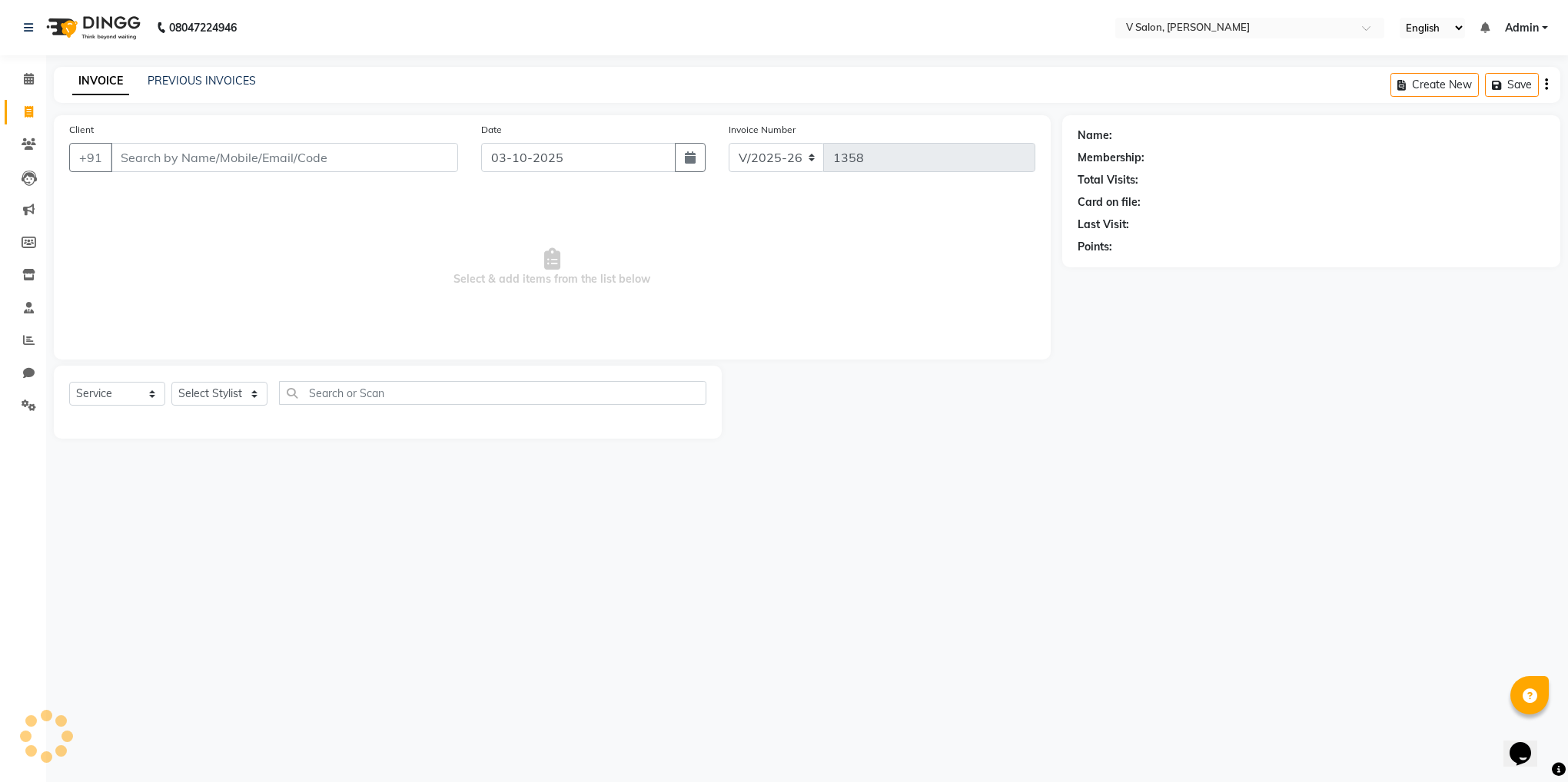
click at [192, 166] on input "Client" at bounding box center [285, 157] width 348 height 29
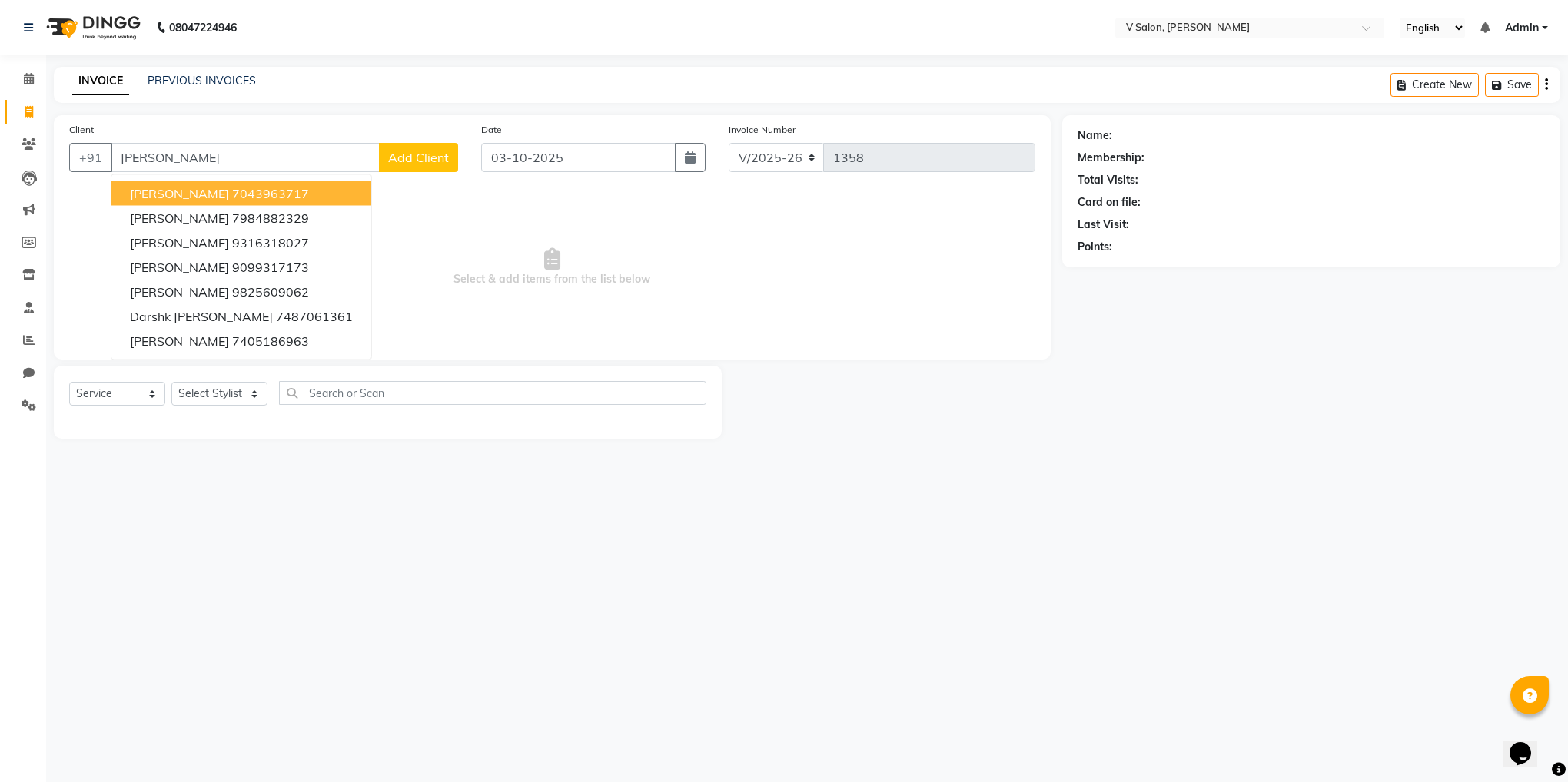
click at [192, 182] on button "darshil parekh 7043963717" at bounding box center [241, 194] width 259 height 24
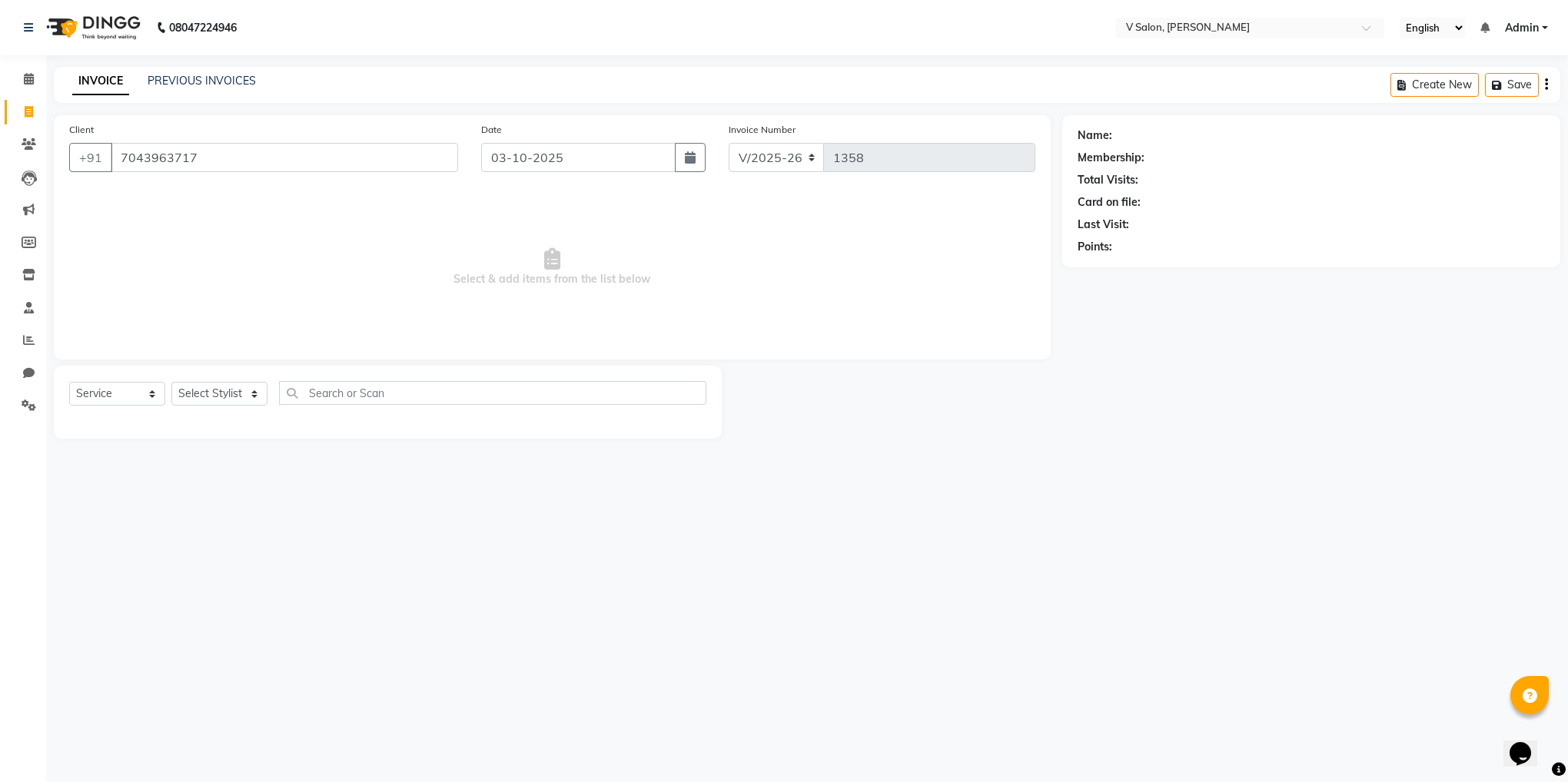
type input "7043963717"
click at [192, 182] on div "Client +91 7043963717" at bounding box center [263, 153] width 412 height 63
click at [221, 408] on div "Select Service Product Membership Package Voucher Prepaid Gift Card Select Styl…" at bounding box center [388, 399] width 637 height 36
click at [221, 396] on select "Select Stylist darshil parekh vishal nai" at bounding box center [219, 393] width 96 height 24
select select "81550"
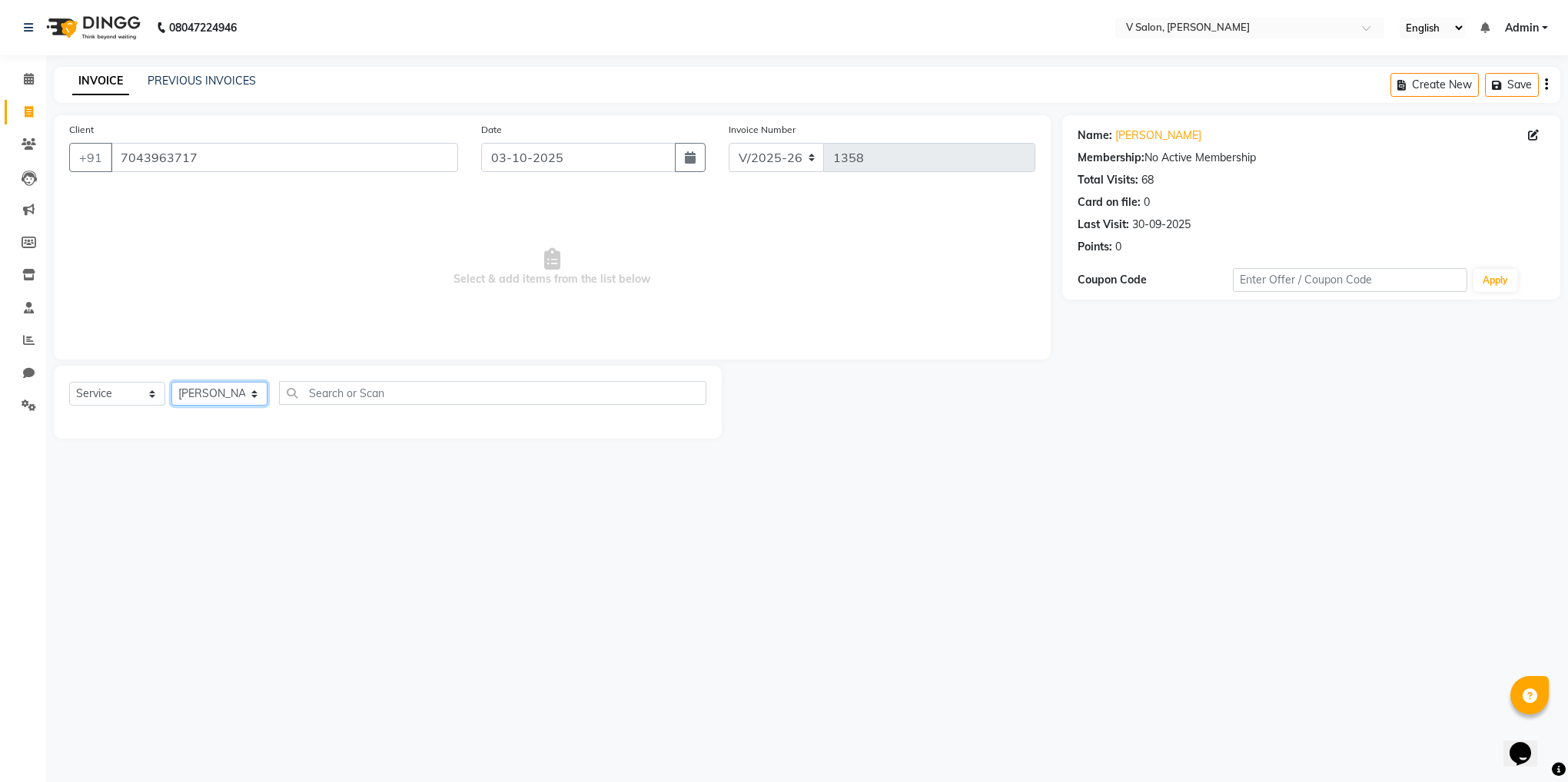
click at [171, 382] on select "Select Stylist darshil parekh vishal nai" at bounding box center [219, 393] width 96 height 24
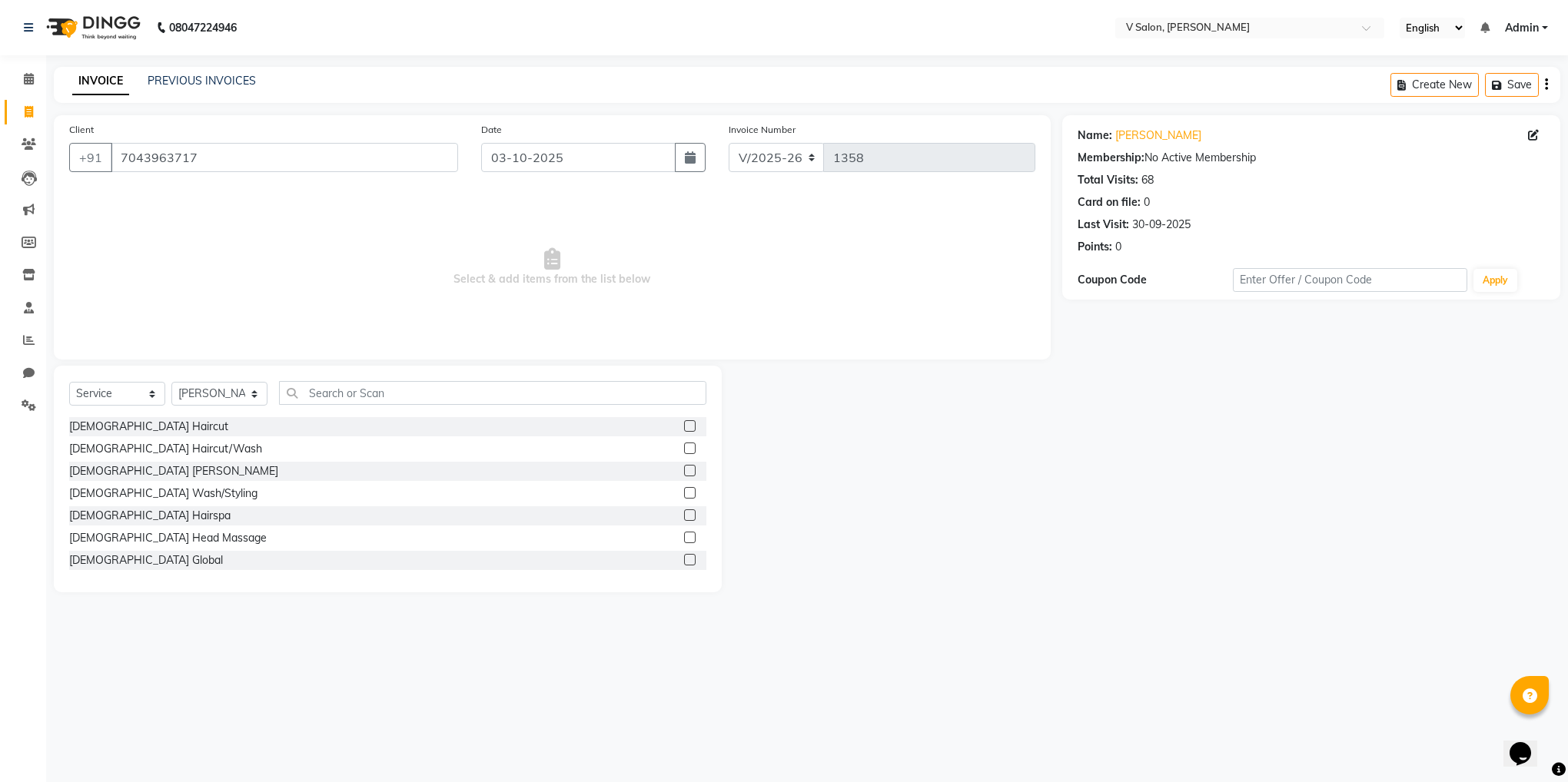
click at [684, 471] on label at bounding box center [690, 471] width 11 height 11
click at [684, 471] on input "checkbox" at bounding box center [689, 471] width 10 height 10
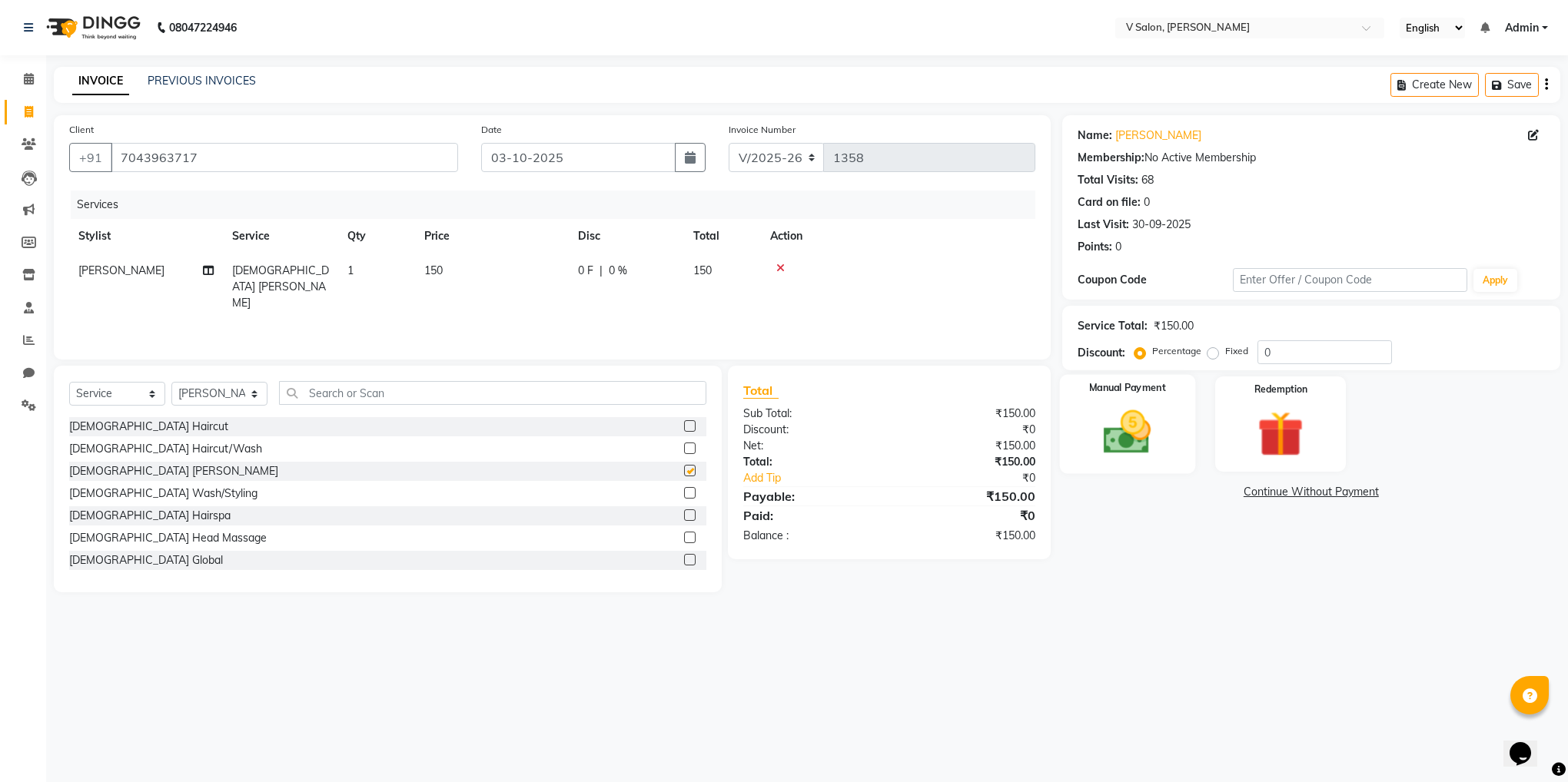
checkbox input "false"
click at [1146, 426] on img at bounding box center [1127, 433] width 78 height 55
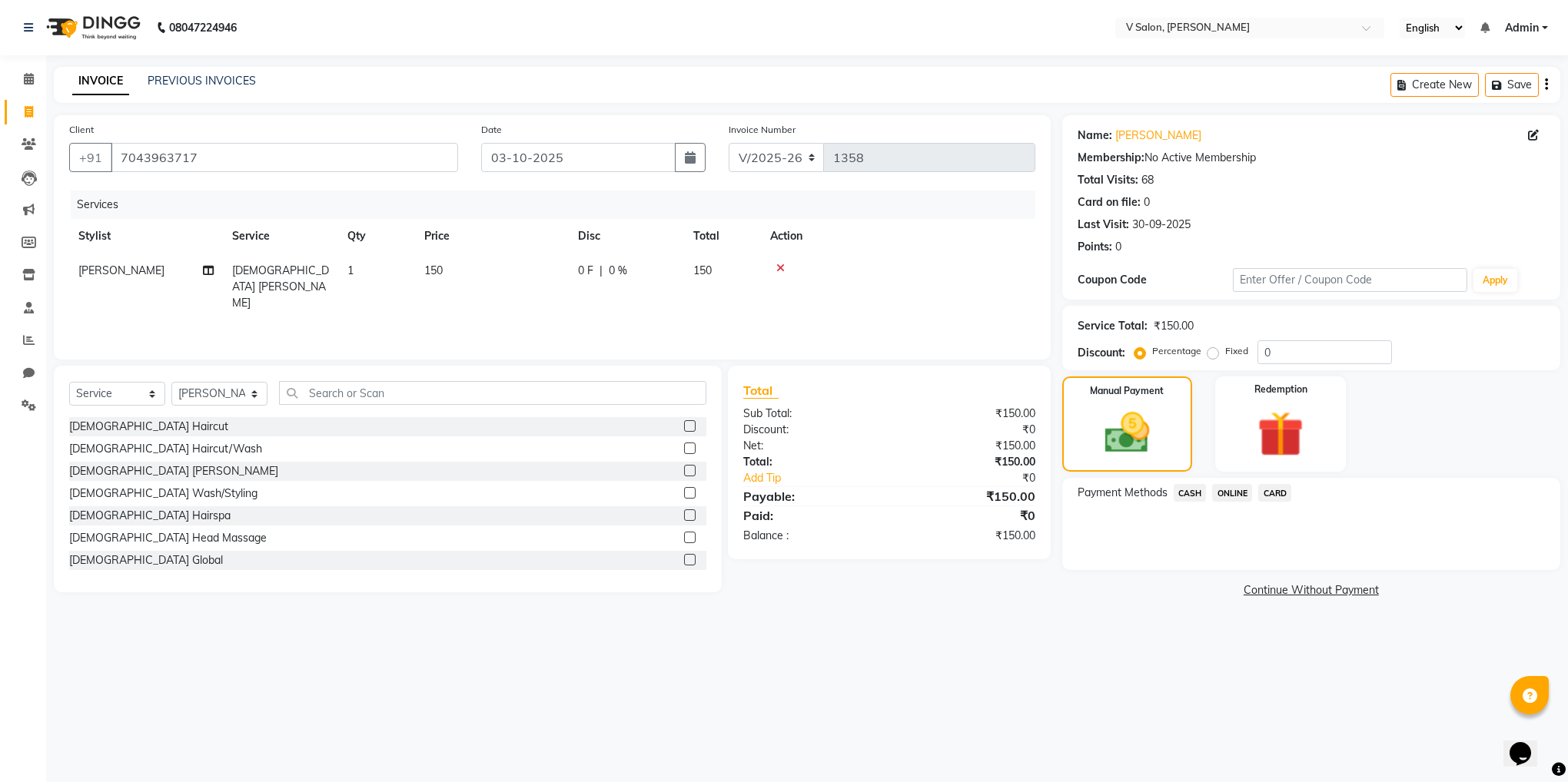
click at [1241, 495] on span "ONLINE" at bounding box center [1232, 493] width 40 height 18
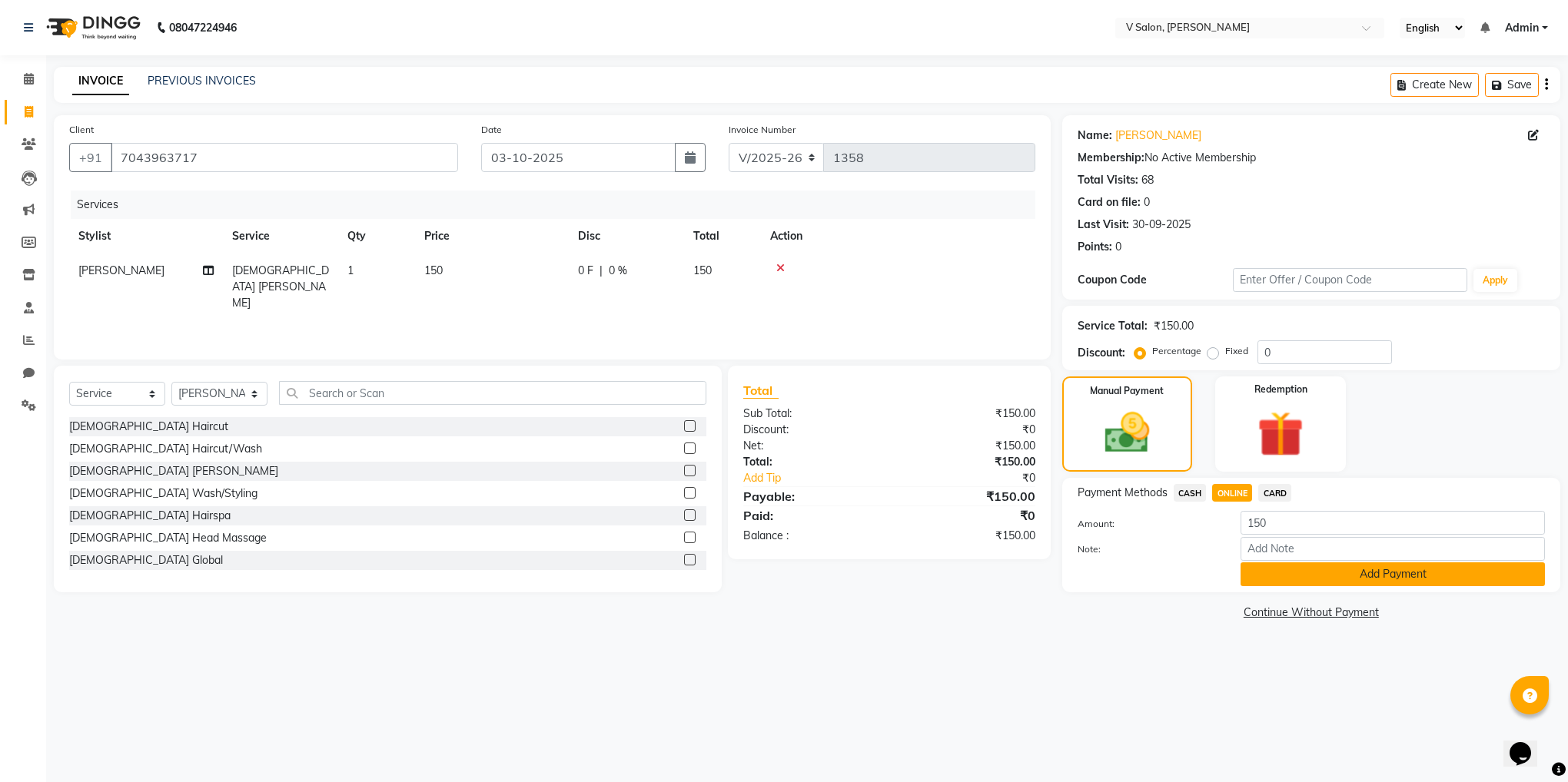
click at [1271, 575] on button "Add Payment" at bounding box center [1392, 574] width 304 height 24
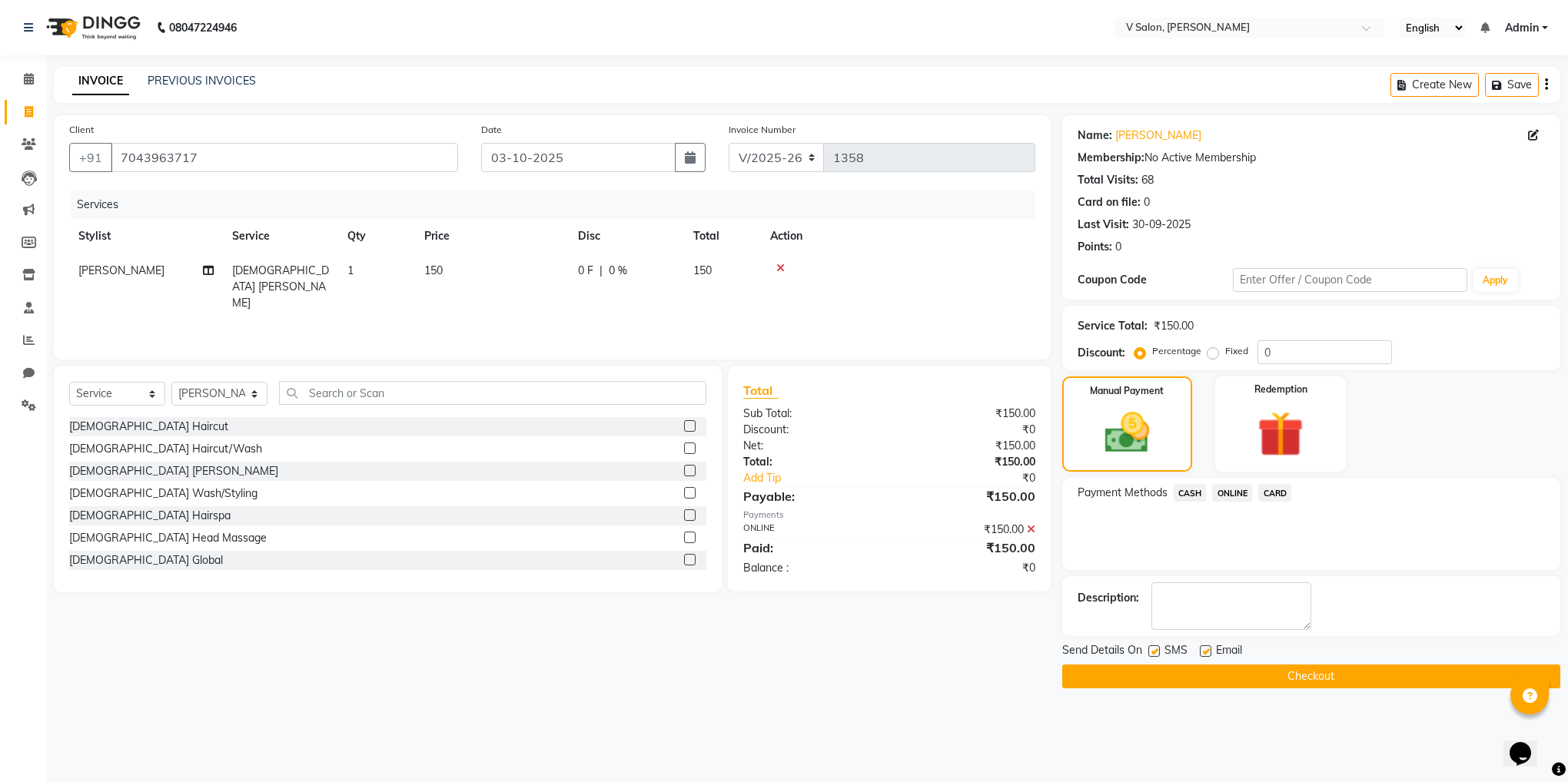
click at [1153, 653] on label at bounding box center [1154, 651] width 11 height 11
click at [1153, 653] on input "checkbox" at bounding box center [1153, 652] width 10 height 10
checkbox input "false"
click at [1209, 652] on label at bounding box center [1206, 651] width 11 height 11
click at [1209, 652] on input "checkbox" at bounding box center [1205, 652] width 10 height 10
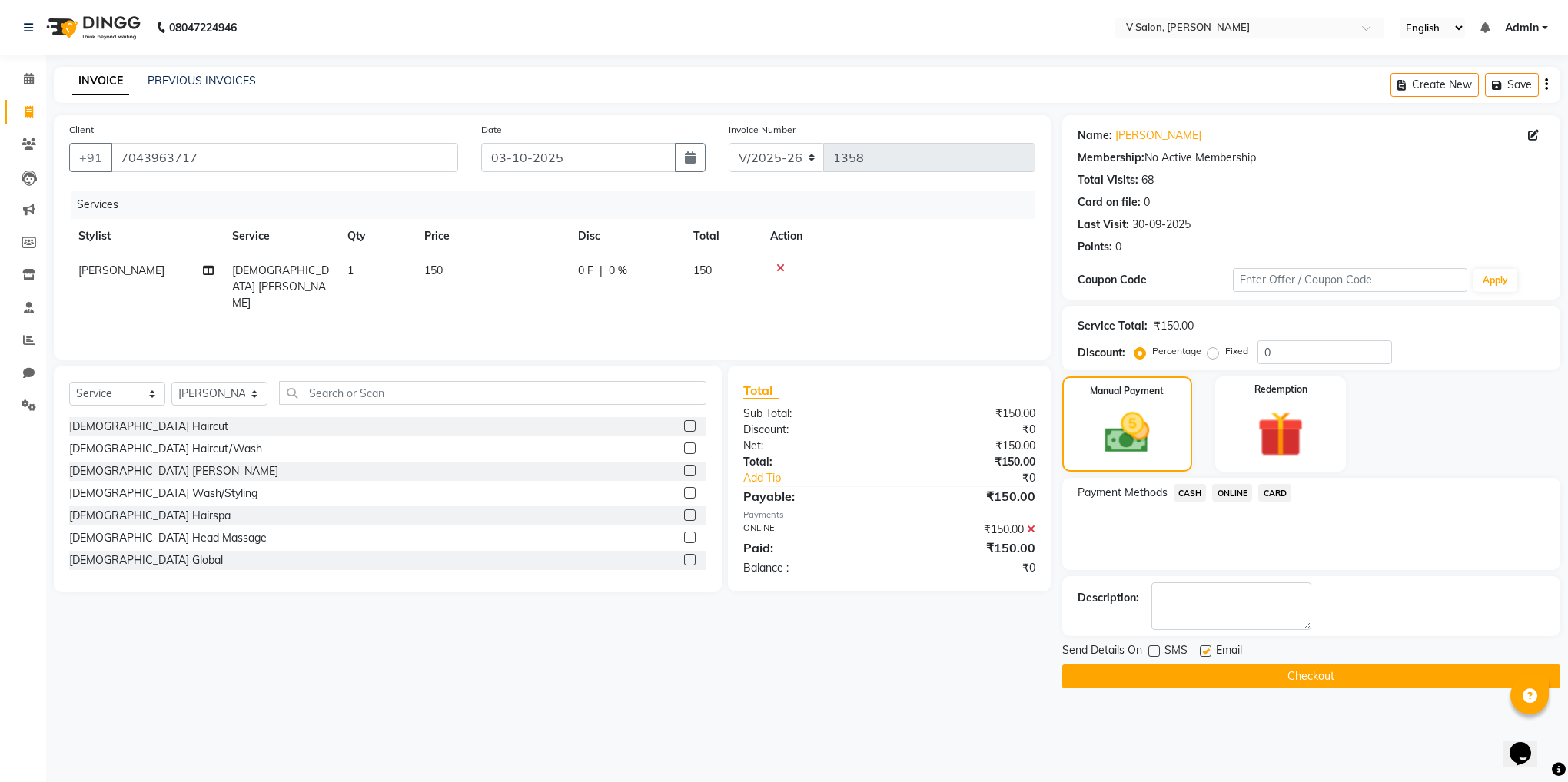
checkbox input "false"
click at [1241, 680] on button "Checkout" at bounding box center [1311, 676] width 498 height 24
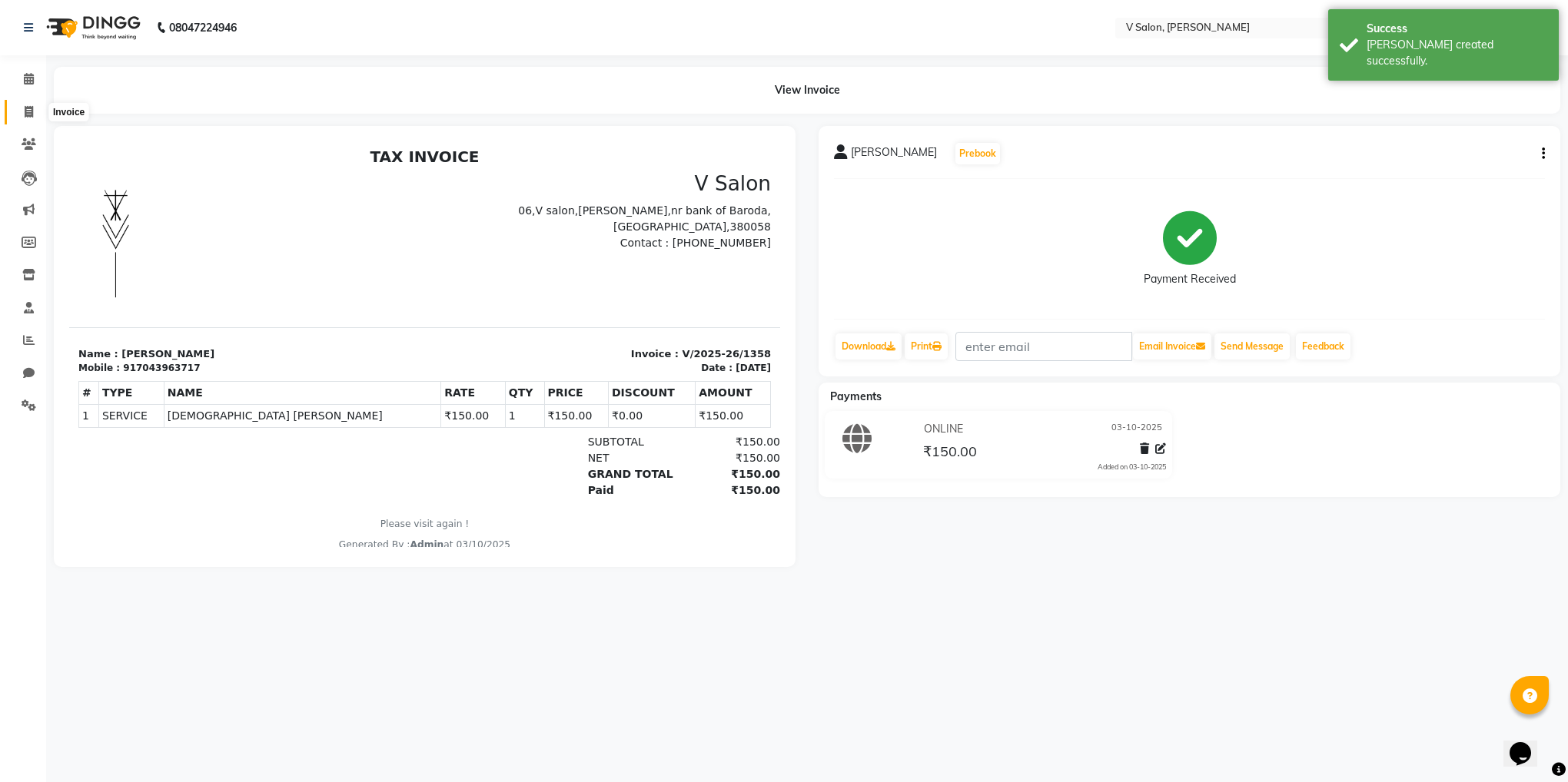
click at [37, 113] on span at bounding box center [28, 113] width 27 height 18
select select "8434"
select select "service"
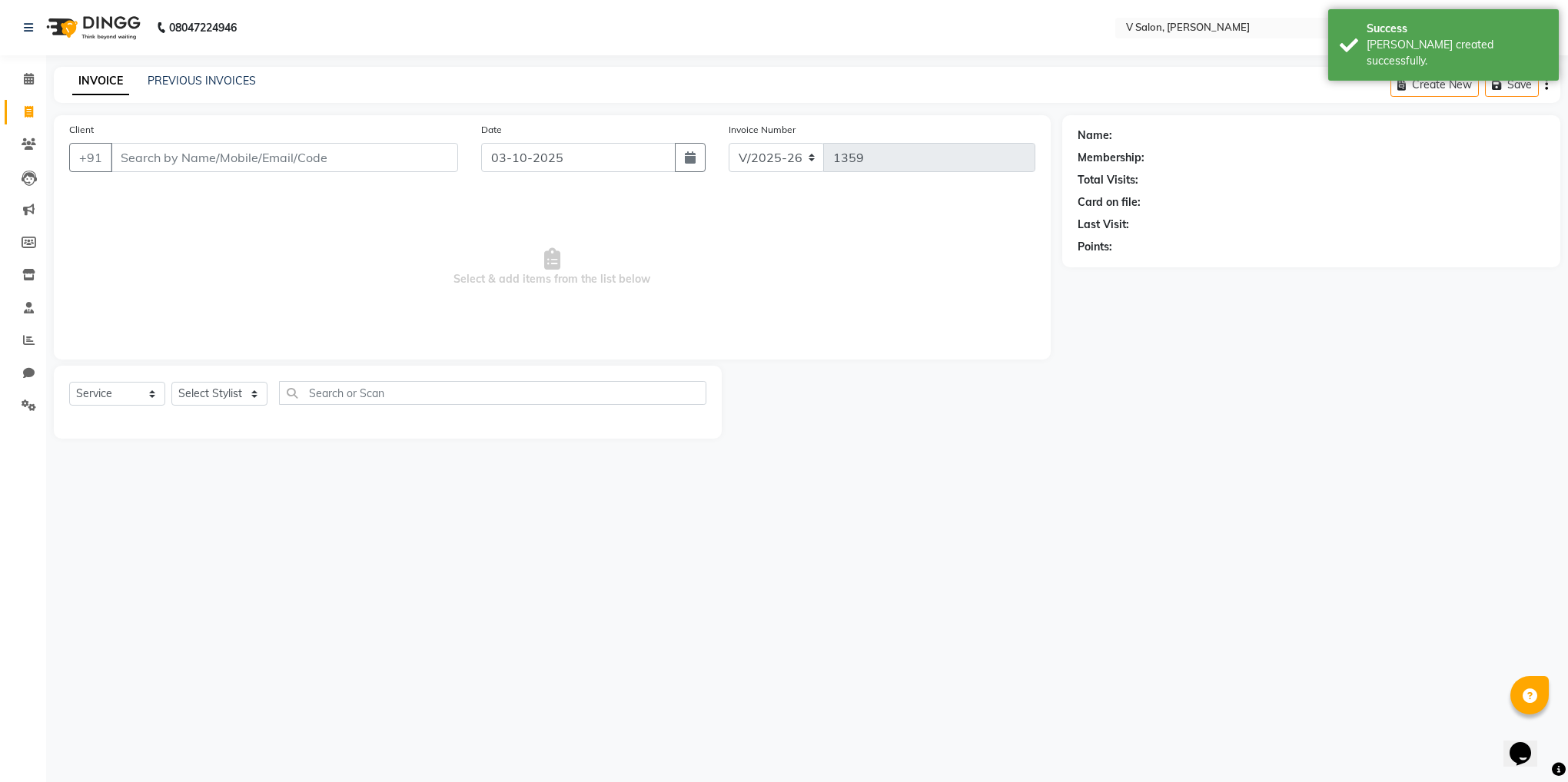
click at [181, 148] on input "Client" at bounding box center [285, 157] width 348 height 29
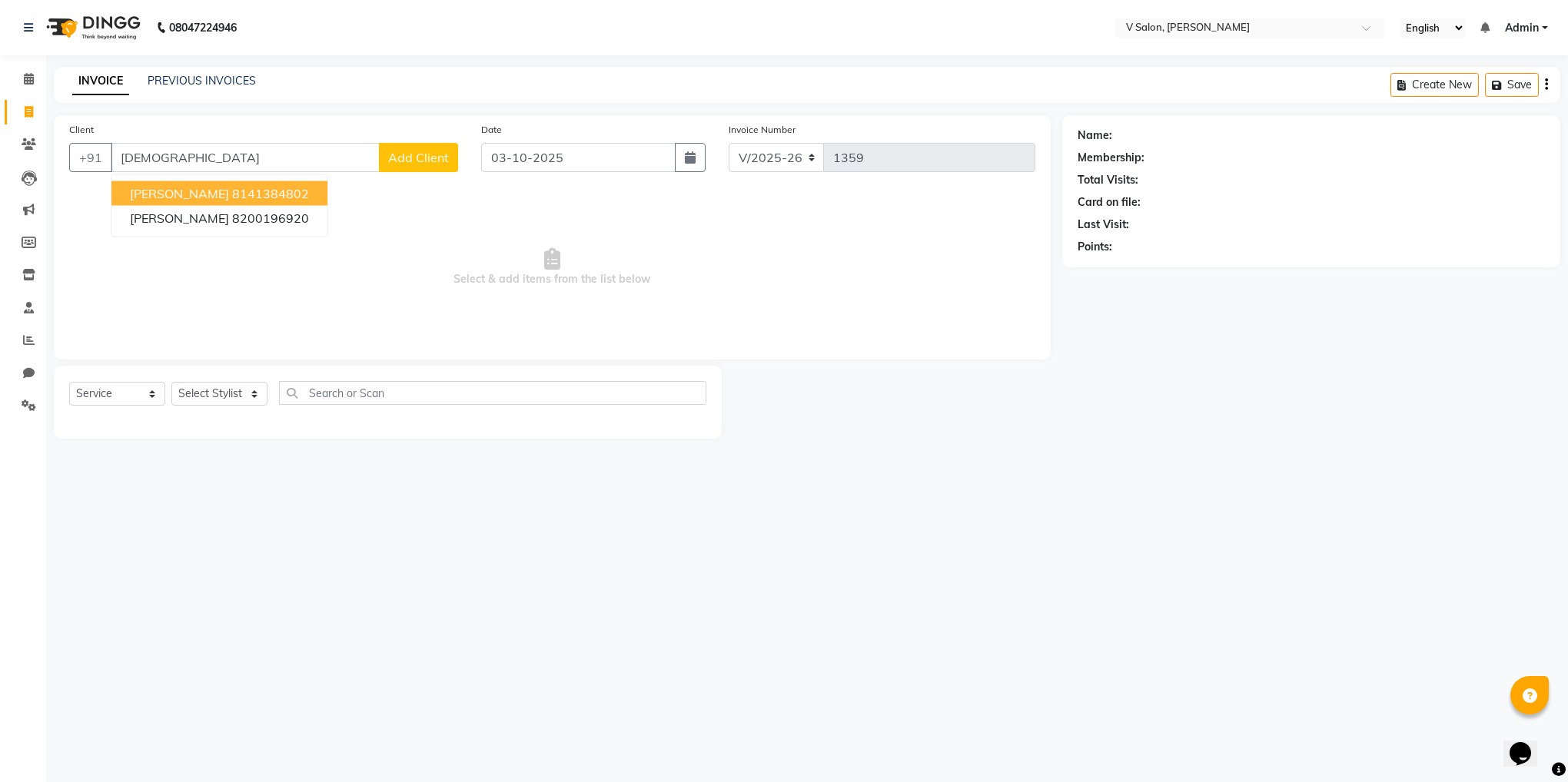
click at [199, 183] on button "shiv patel 8141384802" at bounding box center [219, 194] width 216 height 24
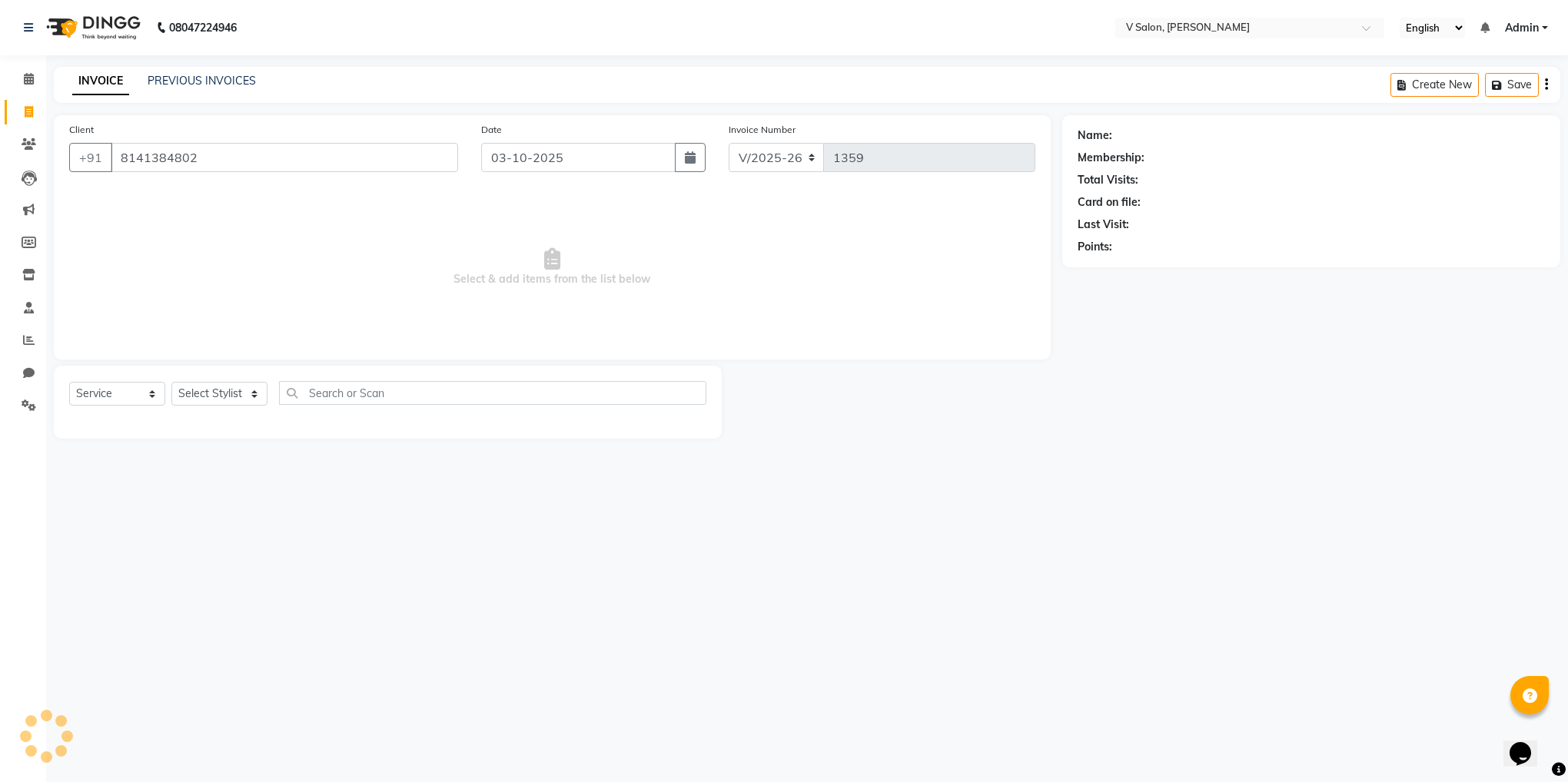
type input "8141384802"
click at [247, 406] on select "Select Stylist darshil parekh vishal nai" at bounding box center [219, 393] width 96 height 24
select select "81550"
click at [171, 382] on select "Select Stylist darshil parekh vishal nai" at bounding box center [219, 393] width 96 height 24
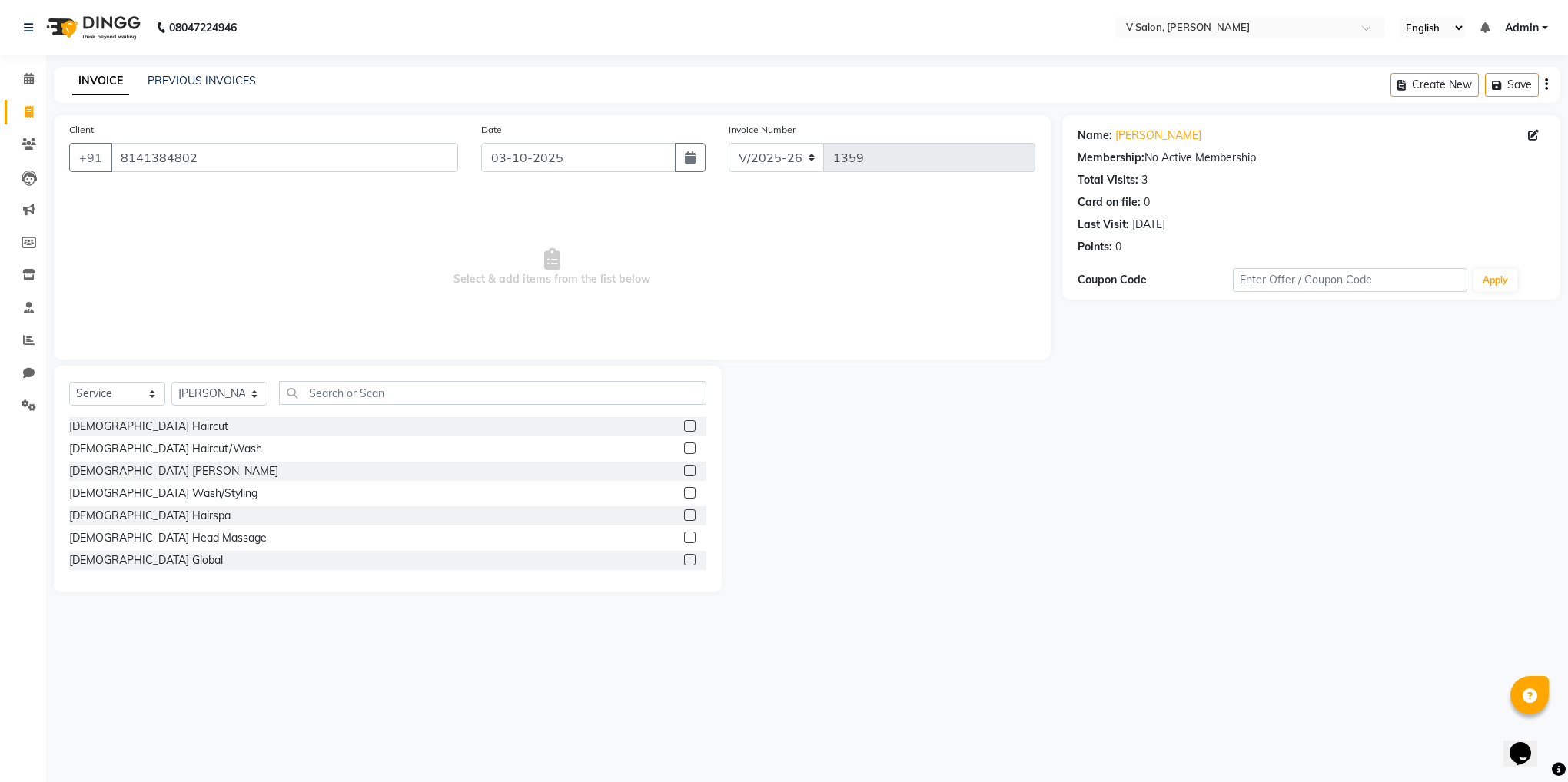
click at [684, 448] on label at bounding box center [690, 448] width 11 height 11
click at [684, 448] on input "checkbox" at bounding box center [689, 449] width 10 height 10
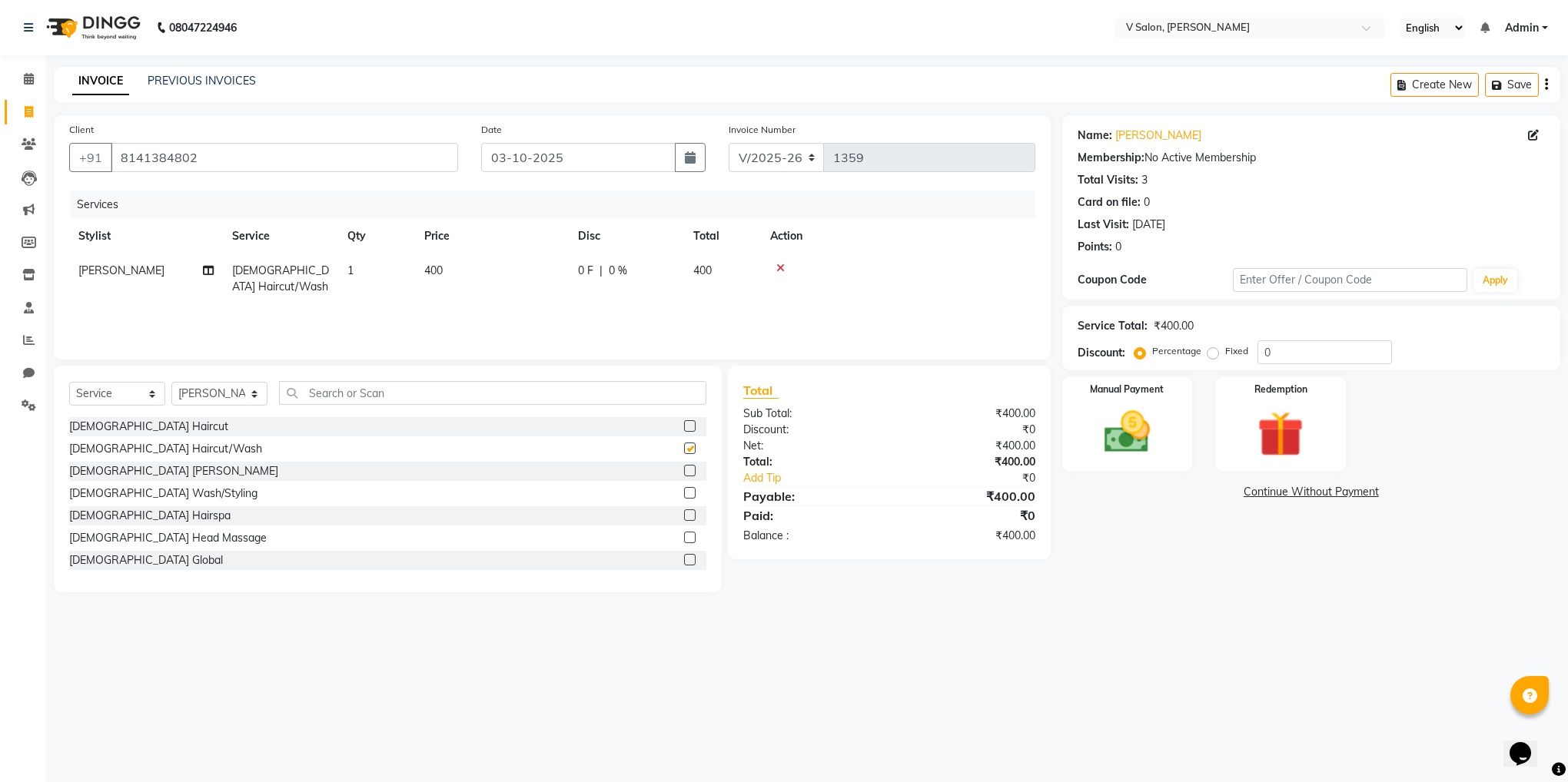
checkbox input "false"
click at [684, 471] on label at bounding box center [690, 471] width 11 height 11
click at [684, 471] on input "checkbox" at bounding box center [689, 471] width 10 height 10
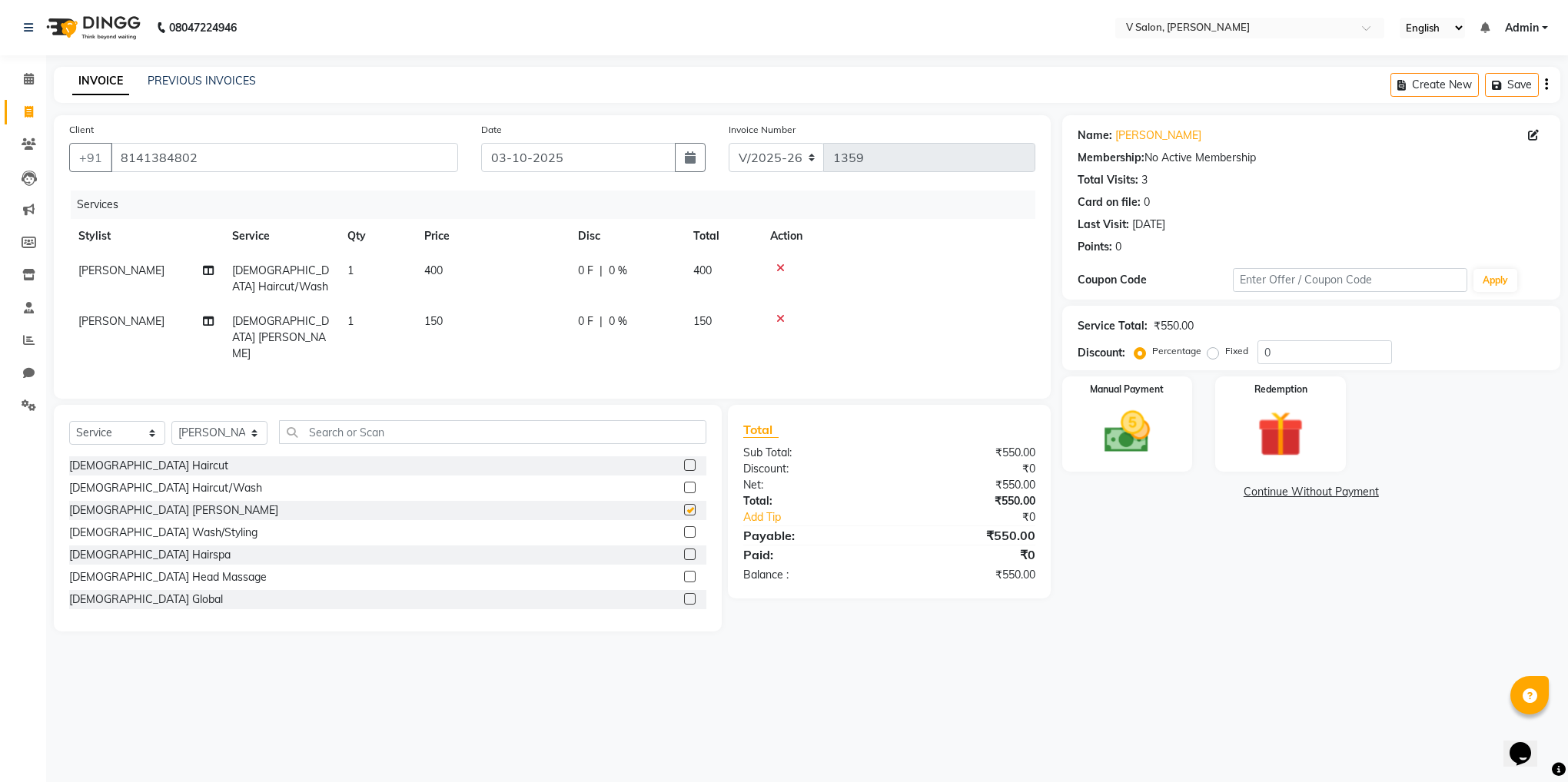
checkbox input "false"
click at [1211, 361] on div "Percentage Fixed" at bounding box center [1197, 352] width 120 height 20
click at [1225, 355] on label "Fixed" at bounding box center [1236, 351] width 23 height 14
click at [1211, 355] on input "Fixed" at bounding box center [1215, 351] width 11 height 11
radio input "true"
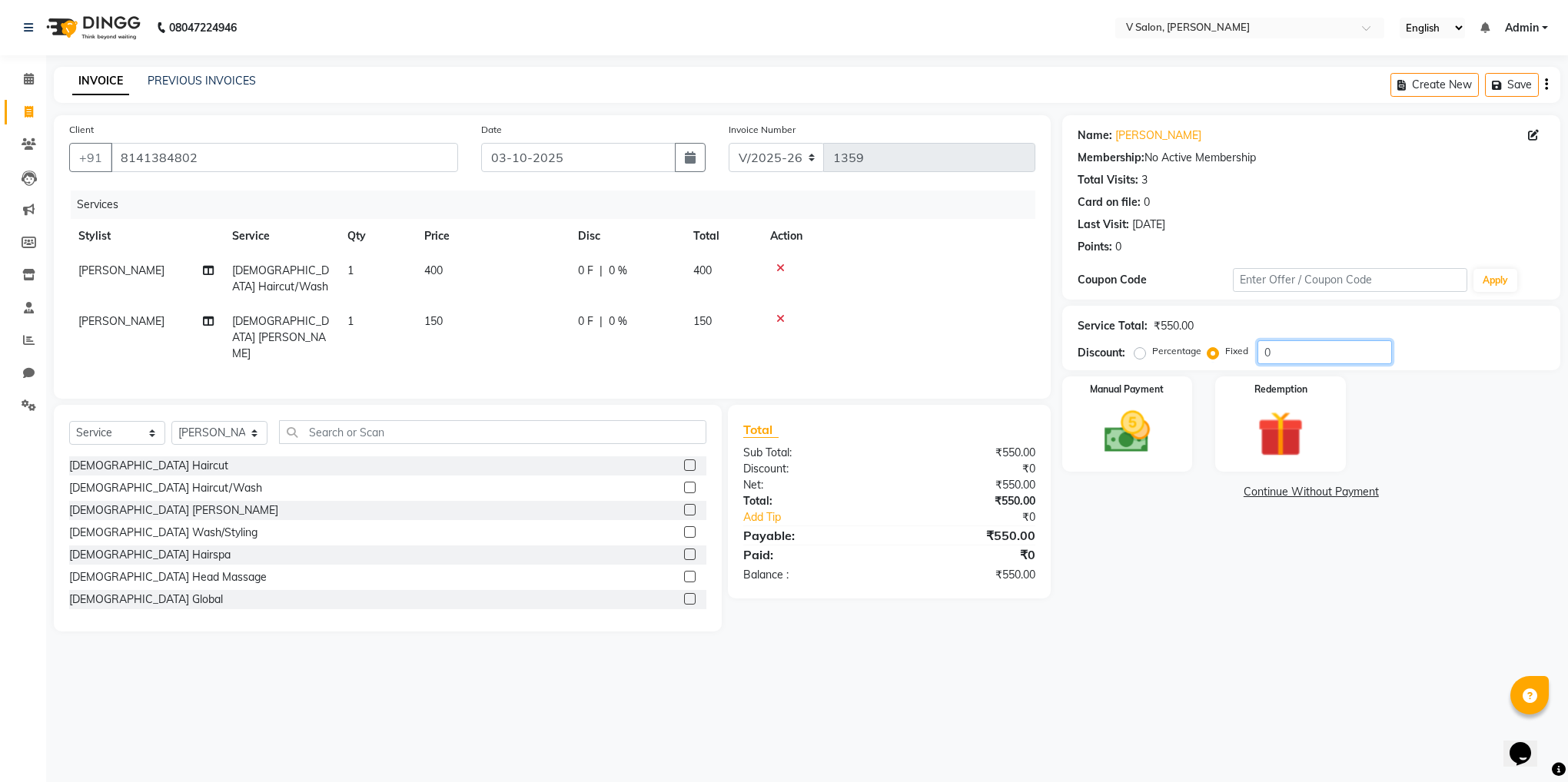
click at [1260, 353] on input "0" at bounding box center [1325, 352] width 135 height 24
type input "50"
click at [1120, 410] on img at bounding box center [1127, 433] width 78 height 55
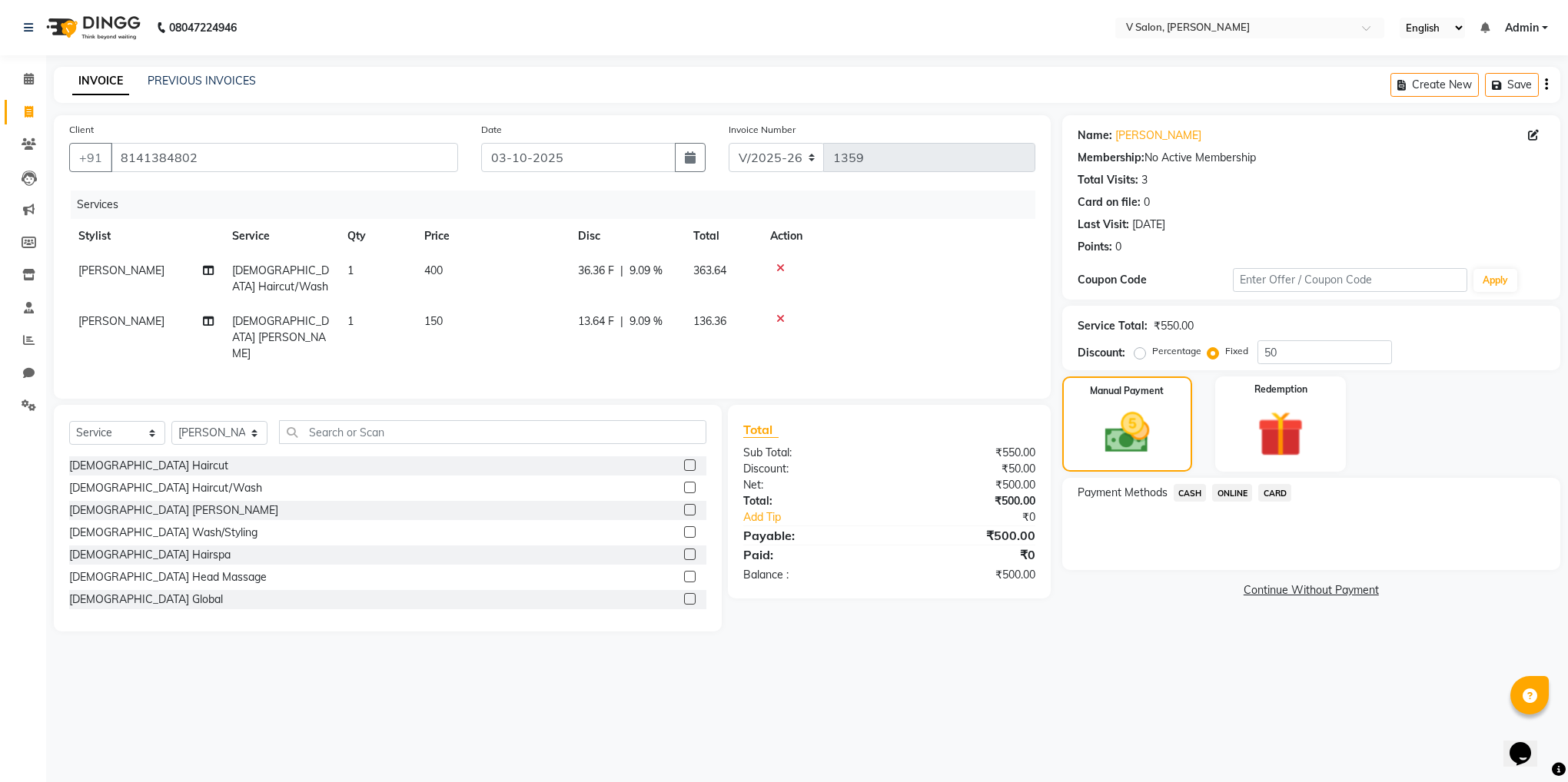
click at [1239, 487] on span "ONLINE" at bounding box center [1232, 493] width 40 height 18
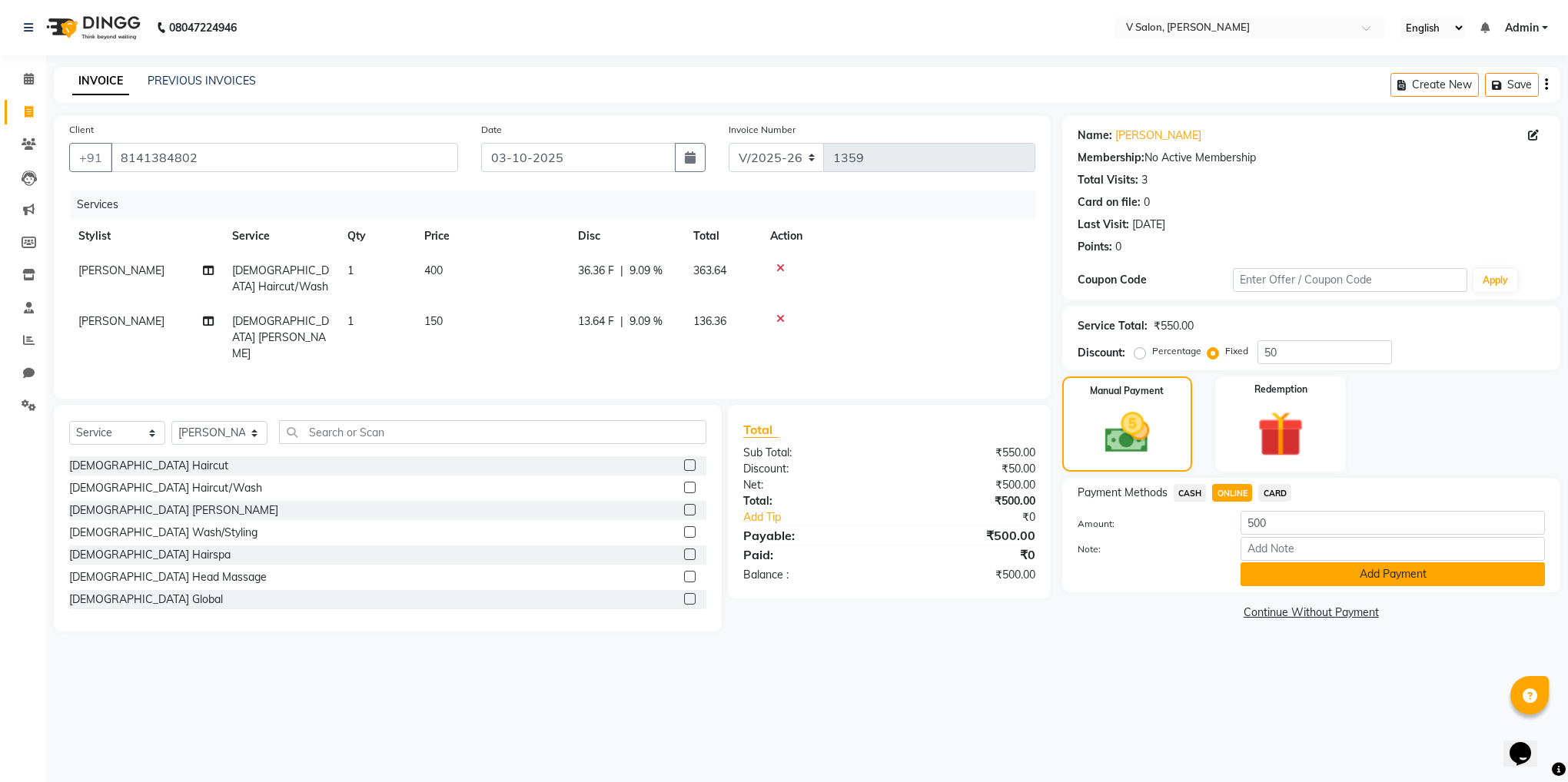
click at [1245, 571] on button "Add Payment" at bounding box center [1392, 574] width 304 height 24
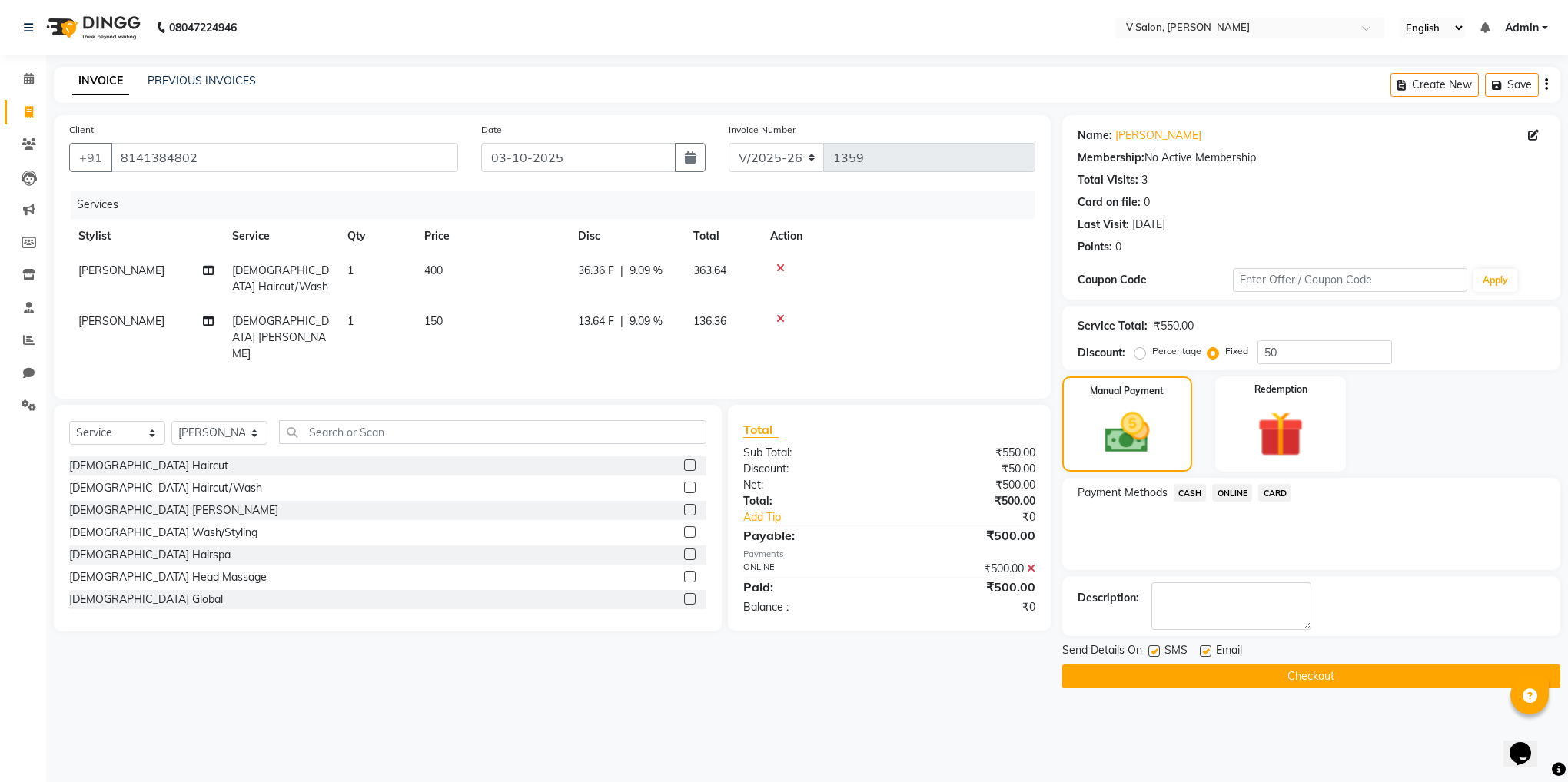
click at [1154, 648] on label at bounding box center [1154, 651] width 11 height 11
click at [1154, 648] on input "checkbox" at bounding box center [1153, 652] width 10 height 10
checkbox input "false"
click at [1206, 647] on label at bounding box center [1206, 651] width 11 height 11
click at [1206, 647] on input "checkbox" at bounding box center [1205, 652] width 10 height 10
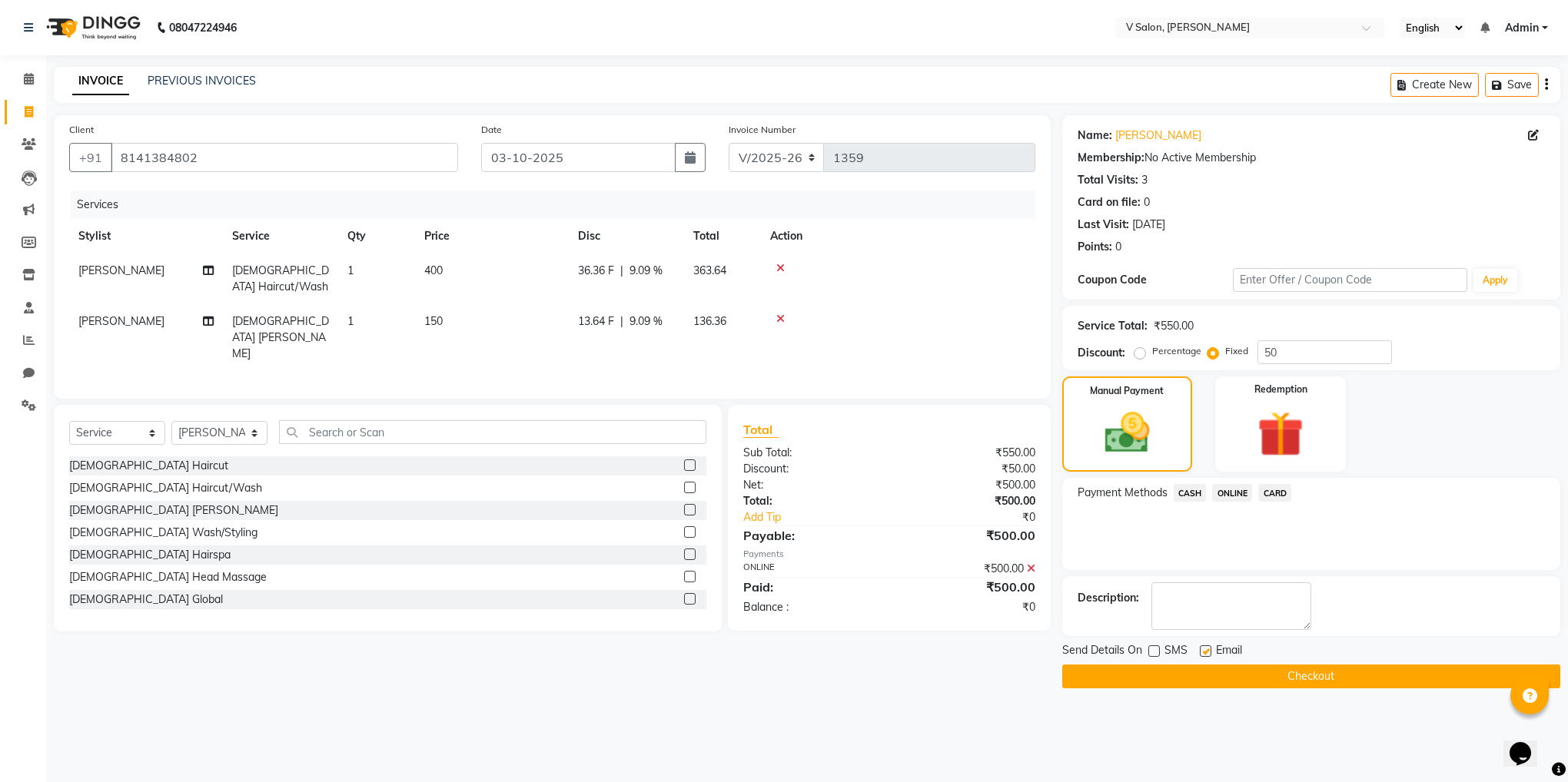
checkbox input "false"
click at [1225, 683] on button "Checkout" at bounding box center [1311, 676] width 498 height 24
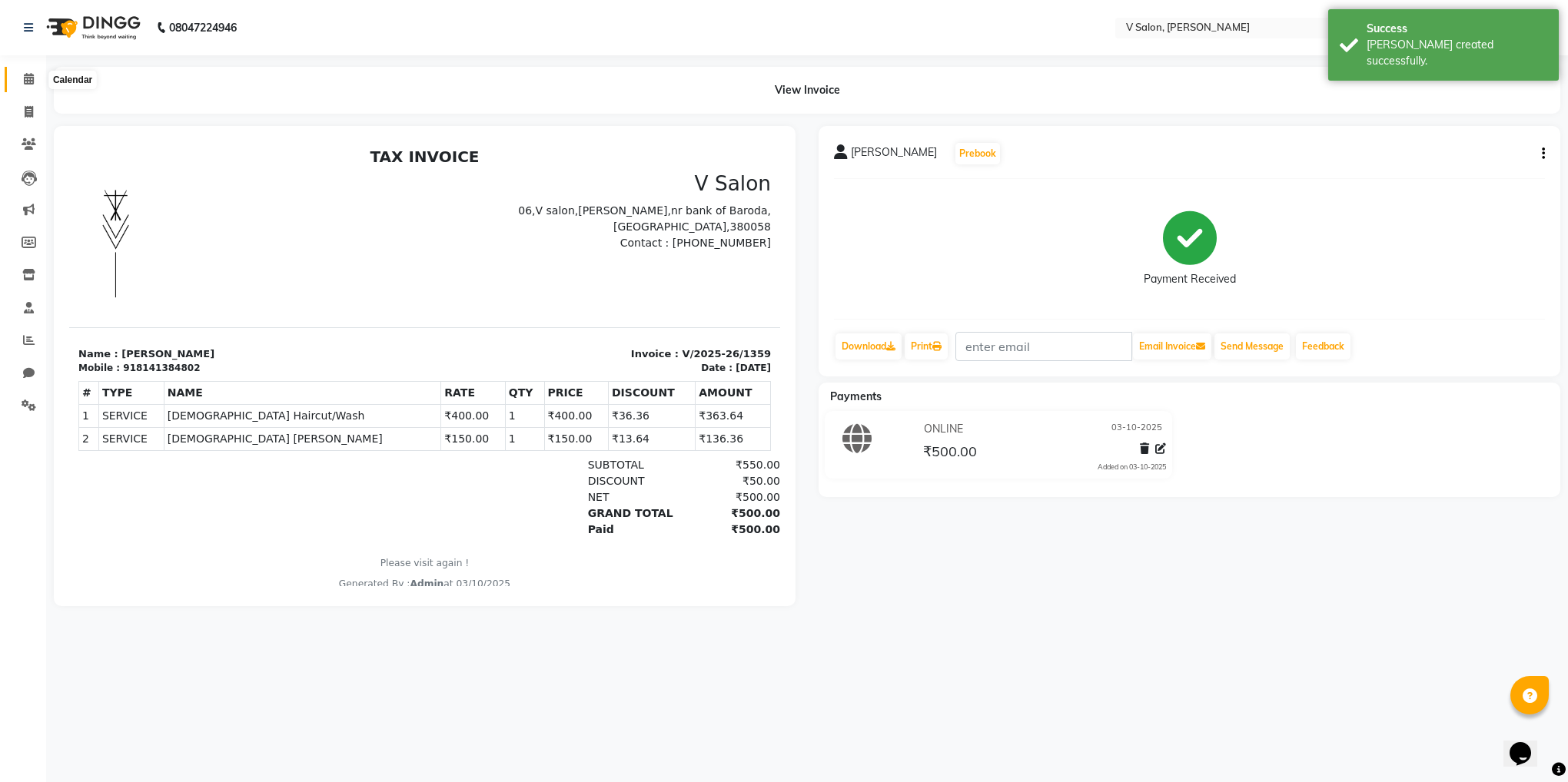
click at [17, 74] on span at bounding box center [28, 79] width 27 height 18
